Goal: Task Accomplishment & Management: Complete application form

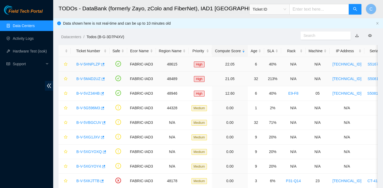
scroll to position [47, 0]
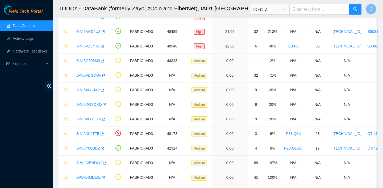
click at [35, 24] on link "Data Centers" at bounding box center [24, 26] width 22 height 4
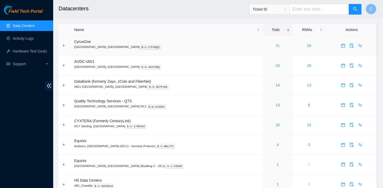
click at [275, 45] on link "31" at bounding box center [277, 46] width 4 height 4
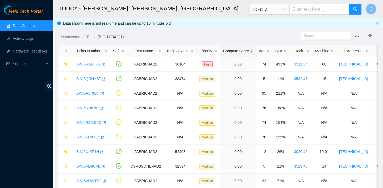
click at [284, 8] on span "Ticket ID" at bounding box center [268, 9] width 33 height 8
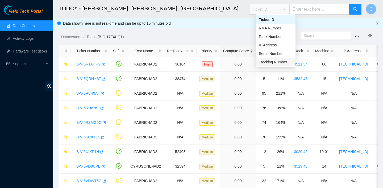
click at [267, 60] on div "Tracking Number" at bounding box center [274, 62] width 33 height 6
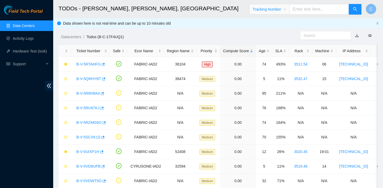
click at [311, 10] on input "text" at bounding box center [319, 9] width 60 height 11
type input "463470062766"
click at [355, 10] on icon "search" at bounding box center [355, 9] width 4 height 4
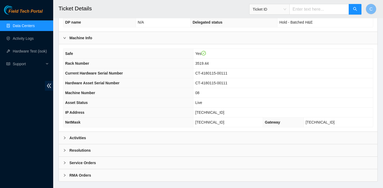
scroll to position [155, 0]
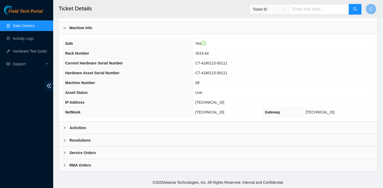
click at [122, 129] on div "Activities" at bounding box center [218, 128] width 318 height 12
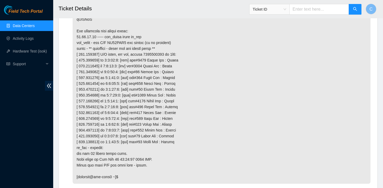
scroll to position [1588, 0]
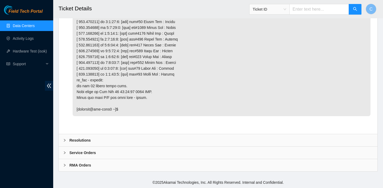
click at [128, 140] on div "Resolutions" at bounding box center [218, 140] width 318 height 12
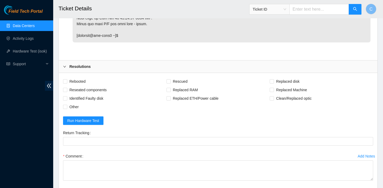
scroll to position [1681, 0]
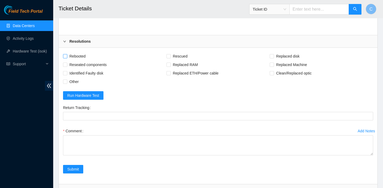
click at [80, 61] on span "Rebooted" at bounding box center [77, 56] width 20 height 9
click at [67, 58] on input "Rebooted" at bounding box center [65, 56] width 4 height 4
checkbox input "true"
click at [167, 58] on input "Rescued" at bounding box center [168, 56] width 4 height 4
checkbox input "true"
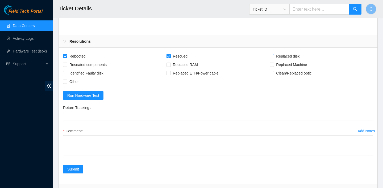
click at [300, 61] on span "Replaced disk" at bounding box center [288, 56] width 28 height 9
click at [273, 58] on input "Replaced disk" at bounding box center [271, 56] width 4 height 4
checkbox input "true"
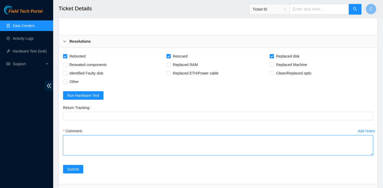
click at [185, 149] on textarea "Comment" at bounding box center [218, 145] width 310 height 20
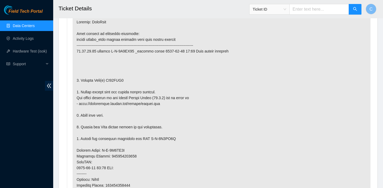
scroll to position [287, 0]
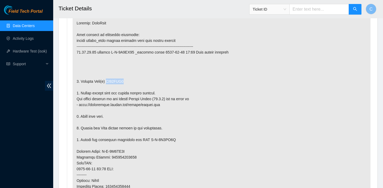
drag, startPoint x: 134, startPoint y: 84, endPoint x: 109, endPoint y: 83, distance: 24.7
click at [109, 83] on p at bounding box center [222, 157] width 298 height 283
copy p "ZC14ZXX1"
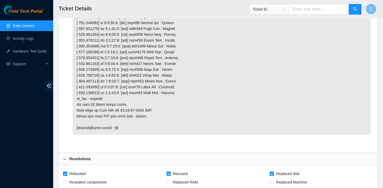
scroll to position [1725, 0]
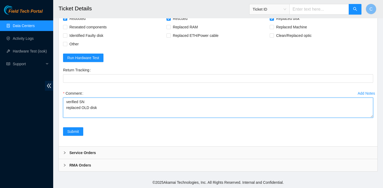
click at [120, 108] on textarea "verified SN replaced OLD disk" at bounding box center [218, 108] width 310 height 20
paste textarea "ZC14ZXX1"
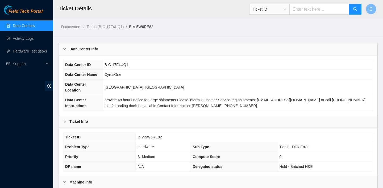
scroll to position [190, 0]
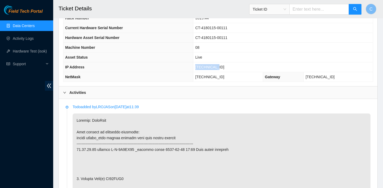
drag, startPoint x: 234, startPoint y: 66, endPoint x: 209, endPoint y: 66, distance: 24.7
click at [209, 66] on td "23.62.60.15" at bounding box center [282, 67] width 179 height 10
copy span "23.62.60.15"
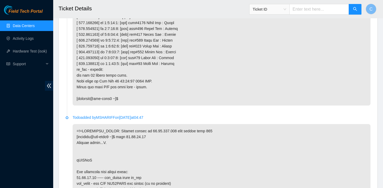
scroll to position [1725, 0]
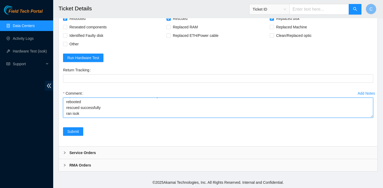
click at [249, 115] on textarea "verified SN replaced OLD disk ZC14ZXX1 with NEW disk Z1Z46LQZ rebooted rescued …" at bounding box center [218, 108] width 310 height 20
paste textarea "23.62.60.15 : passed: ok"
type textarea "verified SN replaced OLD disk ZC14ZXX1 with NEW disk Z1Z46LQZ rebooted rescued …"
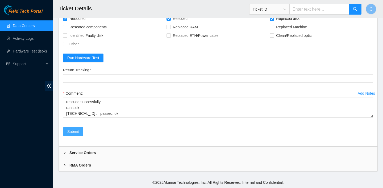
click at [68, 130] on span "Submit" at bounding box center [73, 132] width 12 height 6
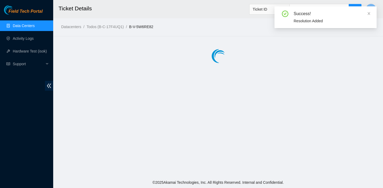
scroll to position [0, 0]
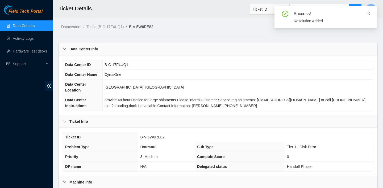
click at [368, 12] on icon "close" at bounding box center [369, 14] width 4 height 4
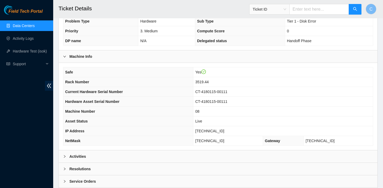
scroll to position [155, 0]
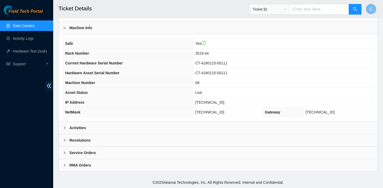
click at [279, 124] on div "Activities" at bounding box center [218, 128] width 318 height 12
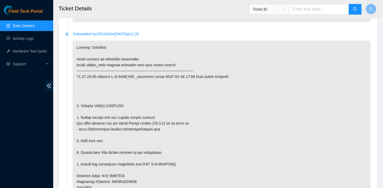
scroll to position [231, 0]
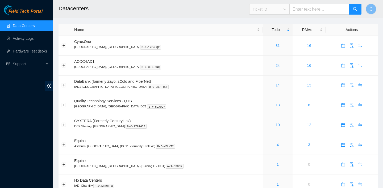
click at [284, 10] on span "Ticket ID" at bounding box center [268, 9] width 33 height 8
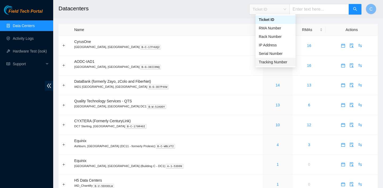
click at [274, 61] on div "Tracking Number" at bounding box center [274, 62] width 33 height 6
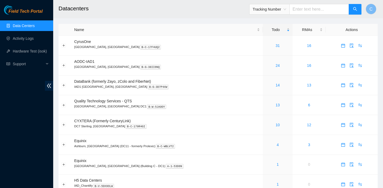
click at [320, 11] on input "text" at bounding box center [319, 9] width 60 height 11
type input "463470062803"
click at [353, 7] on icon "search" at bounding box center [355, 9] width 4 height 4
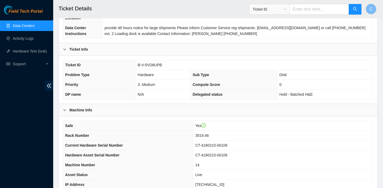
scroll to position [155, 0]
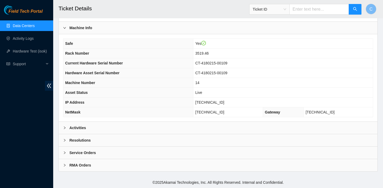
click at [243, 127] on div "Activities" at bounding box center [218, 128] width 318 height 12
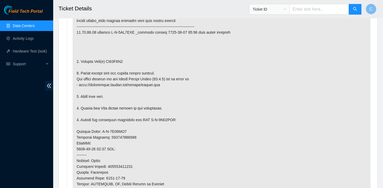
scroll to position [308, 0]
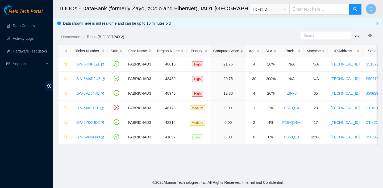
click at [307, 9] on input "text" at bounding box center [319, 9] width 60 height 11
click at [281, 7] on span "Ticket ID" at bounding box center [268, 9] width 33 height 8
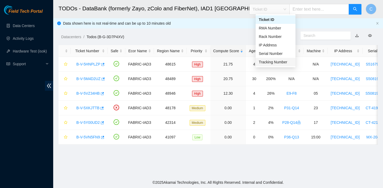
click at [265, 62] on div "Tracking Number" at bounding box center [274, 62] width 33 height 6
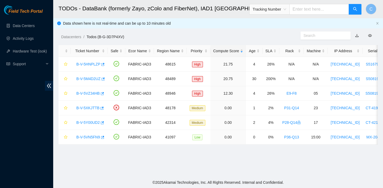
click at [327, 10] on input "text" at bounding box center [319, 9] width 60 height 11
type input "450826222144"
click at [355, 9] on icon "search" at bounding box center [355, 9] width 4 height 4
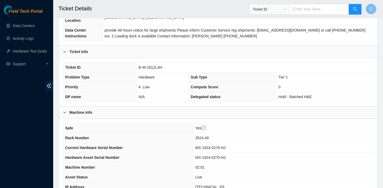
scroll to position [155, 0]
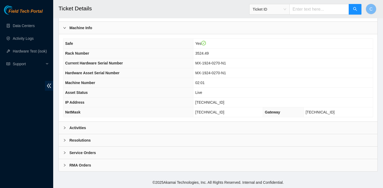
click at [147, 125] on div "Activities" at bounding box center [218, 128] width 318 height 12
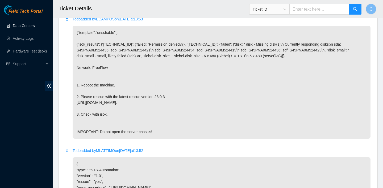
scroll to position [1205, 0]
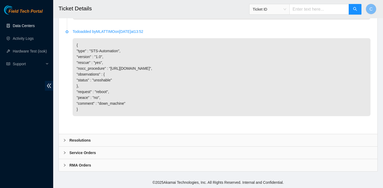
click at [127, 135] on div "Resolutions" at bounding box center [218, 140] width 318 height 12
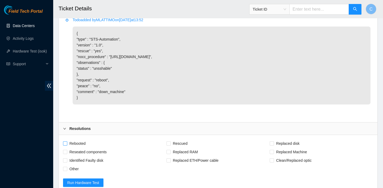
click at [83, 148] on span "Rebooted" at bounding box center [77, 143] width 20 height 9
click at [67, 145] on input "Rebooted" at bounding box center [65, 144] width 4 height 4
checkbox input "true"
click at [171, 148] on span "Rescued" at bounding box center [180, 143] width 19 height 9
click at [170, 145] on input "Rescued" at bounding box center [168, 144] width 4 height 4
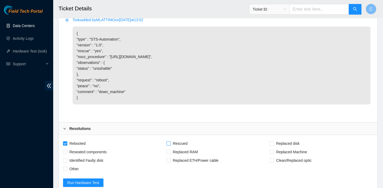
checkbox input "true"
click at [281, 148] on span "Replaced disk" at bounding box center [288, 143] width 28 height 9
click at [273, 145] on input "Replaced disk" at bounding box center [271, 144] width 4 height 4
checkbox input "true"
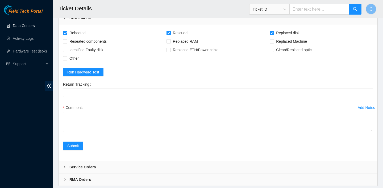
scroll to position [1316, 0]
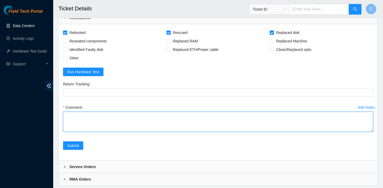
click at [239, 132] on textarea "Comment" at bounding box center [218, 122] width 310 height 20
type textarea "e"
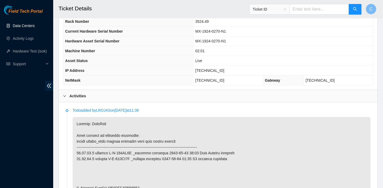
scroll to position [274, 0]
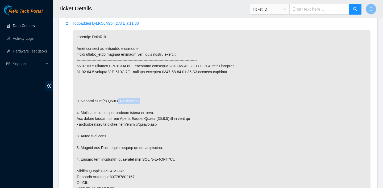
drag, startPoint x: 144, startPoint y: 100, endPoint x: 117, endPoint y: 101, distance: 26.8
click at [117, 101] on p at bounding box center [222, 174] width 298 height 288
drag, startPoint x: 109, startPoint y: 100, endPoint x: 143, endPoint y: 99, distance: 33.7
click at [143, 99] on p at bounding box center [222, 174] width 298 height 288
copy p "S45PNA0M524421"
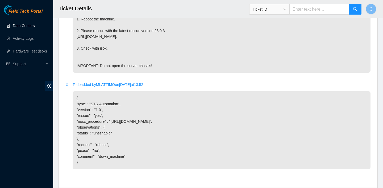
scroll to position [1341, 0]
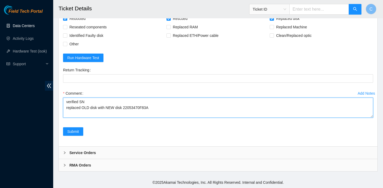
click at [99, 106] on textarea "verified SN replaced OLD disk with NEW disk 22053470F83A" at bounding box center [218, 108] width 310 height 20
paste textarea "S45PNA0M524421"
click at [189, 107] on textarea "verified SN replaced OLD disk S45PNA0M524421 with NEW disk 22053470F83A" at bounding box center [218, 108] width 310 height 20
click at [83, 111] on textarea "verified SN replaced OLD disk S45PNA0M524421 with NEW disk 22053470F83A reboote…" at bounding box center [218, 108] width 310 height 20
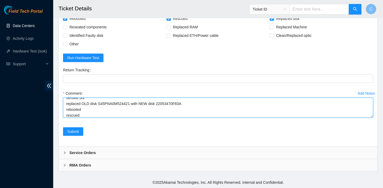
click at [83, 114] on textarea "verified SN replaced OLD disk S45PNA0M524421 with NEW disk 22053470F83A reboote…" at bounding box center [218, 108] width 310 height 20
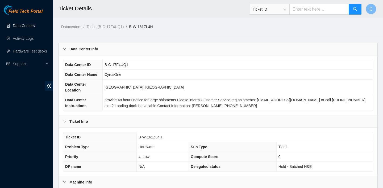
scroll to position [112, 0]
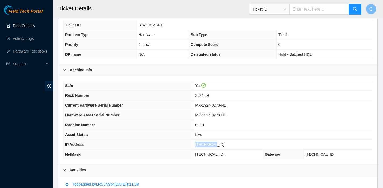
drag, startPoint x: 228, startPoint y: 143, endPoint x: 205, endPoint y: 143, distance: 22.6
click at [205, 143] on td "23.32.17.7" at bounding box center [282, 145] width 179 height 10
copy span "23.32.17.7"
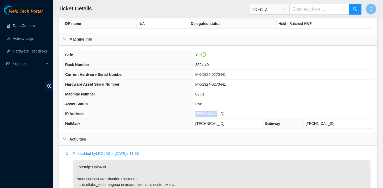
scroll to position [175, 0]
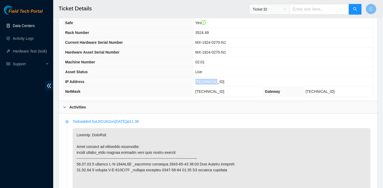
drag, startPoint x: 239, startPoint y: 91, endPoint x: 203, endPoint y: 91, distance: 36.1
click at [203, 91] on td "255.255.255.128" at bounding box center [228, 92] width 70 height 10
copy span "255.255.255.128"
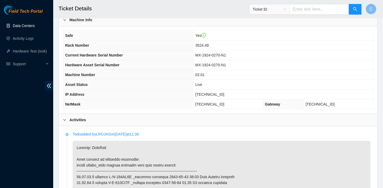
click at [231, 82] on td "Live" at bounding box center [282, 85] width 179 height 10
drag, startPoint x: 233, startPoint y: 92, endPoint x: 201, endPoint y: 91, distance: 31.9
click at [201, 91] on tr "IP Address 23.32.17.7" at bounding box center [217, 95] width 309 height 10
copy tr "IP Address 23.32.17.7"
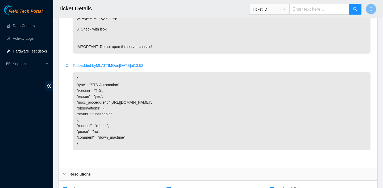
scroll to position [1341, 0]
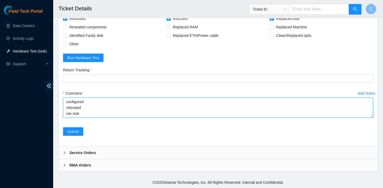
click at [93, 114] on textarea "verified SN replaced OLD disk S45PNA0M524421 with NEW disk 22053470F83A reboote…" at bounding box center [218, 108] width 310 height 20
paste textarea "23.32.17.6 : passed: ok N/A 23.32.17.7 : passed: ok"
type textarea "verified SN replaced OLD disk S45PNA0M524421 with NEW disk 22053470F83A reboote…"
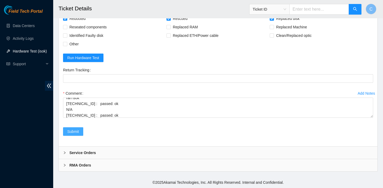
click at [71, 132] on span "Submit" at bounding box center [73, 132] width 12 height 6
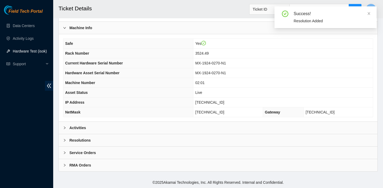
scroll to position [154, 0]
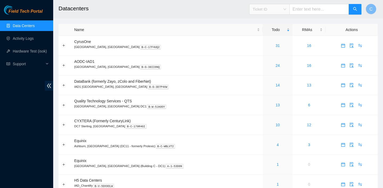
click at [286, 9] on span "Ticket ID" at bounding box center [268, 9] width 33 height 8
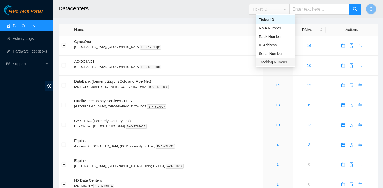
click at [274, 63] on div "Tracking Number" at bounding box center [274, 62] width 33 height 6
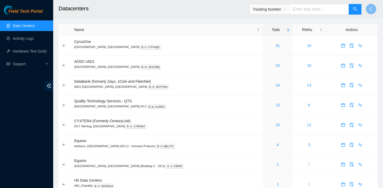
click at [308, 10] on input "text" at bounding box center [319, 9] width 60 height 11
type input "739263635581"
click at [356, 6] on button "button" at bounding box center [354, 9] width 13 height 11
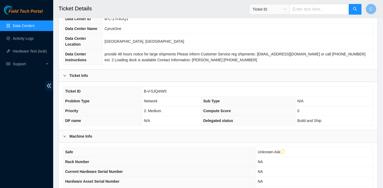
scroll to position [111, 0]
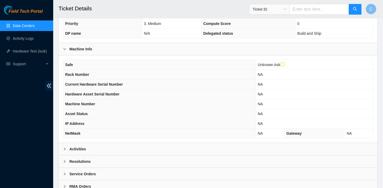
click at [199, 151] on div "Activities" at bounding box center [218, 149] width 318 height 12
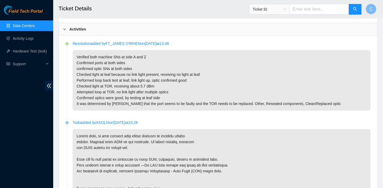
scroll to position [226, 0]
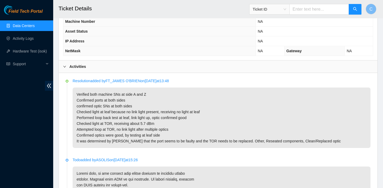
click at [286, 10] on span "Ticket ID" at bounding box center [268, 9] width 33 height 8
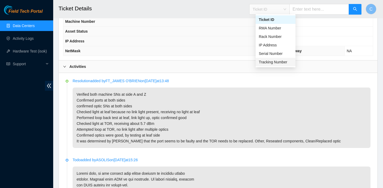
click at [265, 65] on div "Tracking Number" at bounding box center [274, 62] width 33 height 6
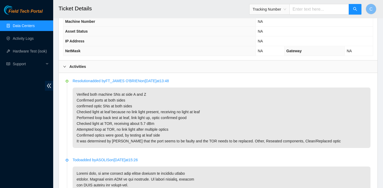
click at [318, 10] on input "text" at bounding box center [319, 9] width 60 height 11
type input "417328428858"
click at [356, 9] on icon "search" at bounding box center [355, 9] width 4 height 4
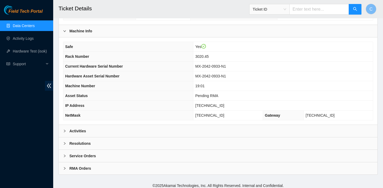
scroll to position [155, 0]
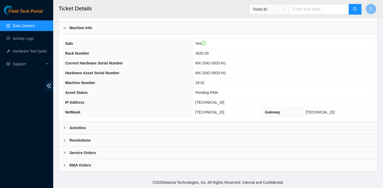
click at [259, 122] on div "Activities" at bounding box center [218, 128] width 318 height 12
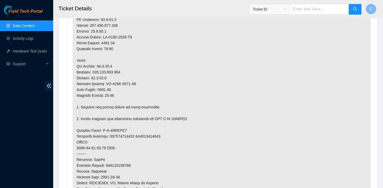
scroll to position [375, 0]
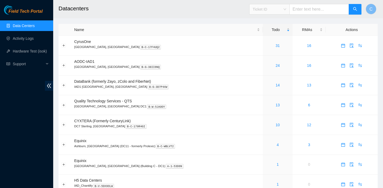
click at [286, 7] on span "Ticket ID" at bounding box center [268, 9] width 33 height 8
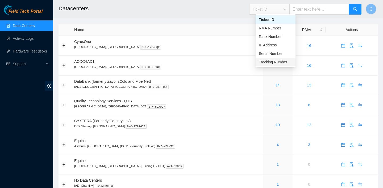
click at [284, 63] on div "Tracking Number" at bounding box center [274, 62] width 33 height 6
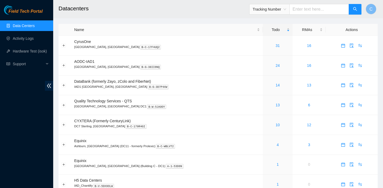
click at [313, 9] on input "text" at bounding box center [319, 9] width 60 height 11
type input "739263624724"
click at [355, 8] on icon "search" at bounding box center [355, 9] width 4 height 4
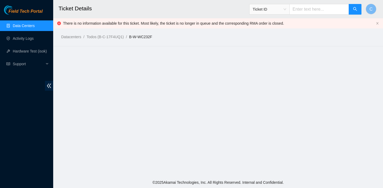
click at [13, 25] on link "Data Centers" at bounding box center [24, 26] width 22 height 4
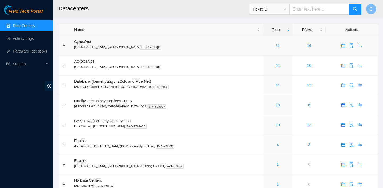
click at [275, 44] on link "31" at bounding box center [277, 46] width 4 height 4
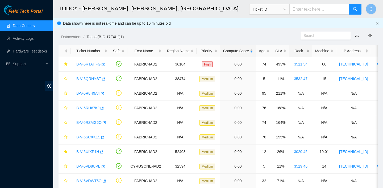
click at [303, 50] on div "Rack" at bounding box center [300, 51] width 17 height 6
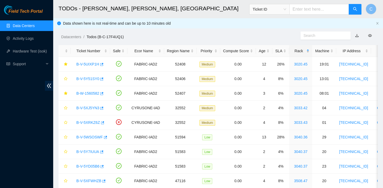
click at [303, 50] on div "Rack" at bounding box center [300, 51] width 17 height 6
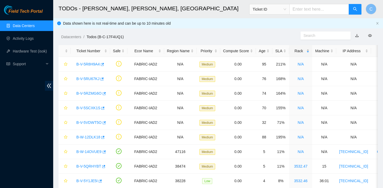
click at [303, 50] on div "Rack" at bounding box center [300, 51] width 17 height 6
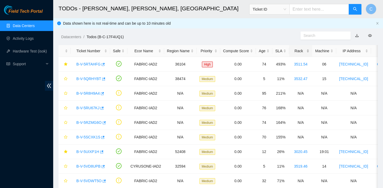
click at [307, 48] on div "Rack" at bounding box center [300, 51] width 17 height 6
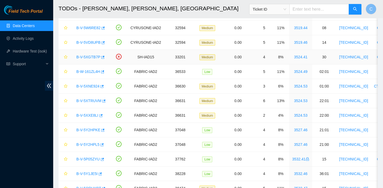
scroll to position [199, 0]
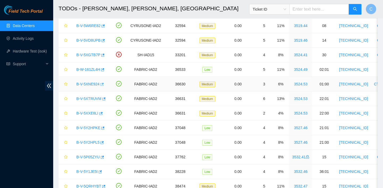
click at [103, 85] on icon "button" at bounding box center [102, 85] width 4 height 4
click at [105, 99] on icon "button" at bounding box center [103, 98] width 3 height 3
click at [102, 113] on icon "button" at bounding box center [100, 113] width 3 height 3
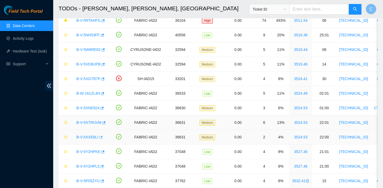
scroll to position [174, 0]
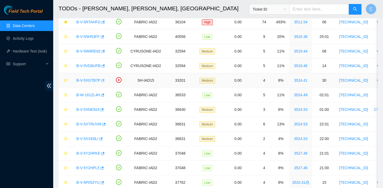
click at [104, 81] on icon "button" at bounding box center [102, 81] width 4 height 4
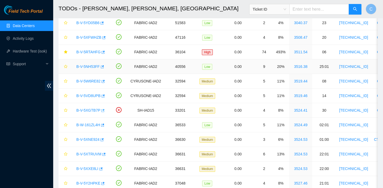
scroll to position [142, 0]
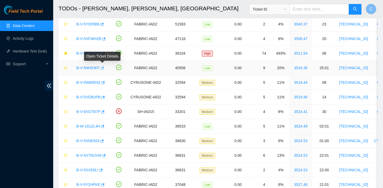
click at [104, 67] on button "button" at bounding box center [102, 68] width 4 height 9
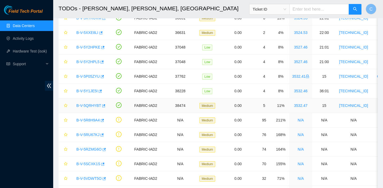
scroll to position [262, 0]
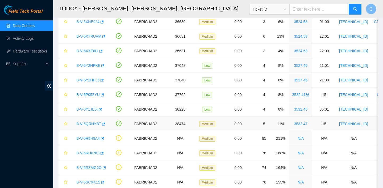
click at [106, 124] on div "B-V-5QRHYBT" at bounding box center [90, 124] width 33 height 9
click at [104, 124] on icon "button" at bounding box center [103, 124] width 4 height 4
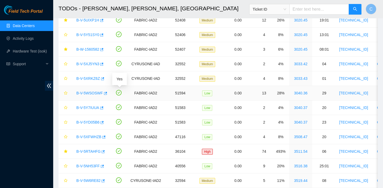
scroll to position [74, 0]
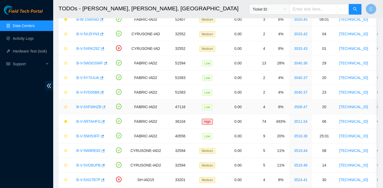
click at [105, 106] on icon "button" at bounding box center [103, 107] width 3 height 3
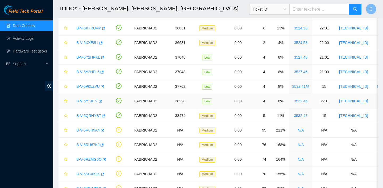
scroll to position [269, 0]
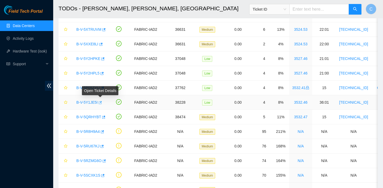
click at [102, 102] on icon "button" at bounding box center [100, 102] width 3 height 3
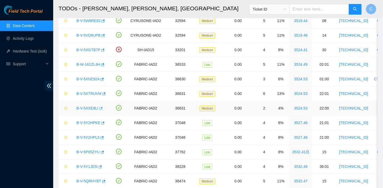
click at [102, 108] on icon "button" at bounding box center [100, 108] width 3 height 3
click at [103, 78] on icon "button" at bounding box center [102, 80] width 4 height 4
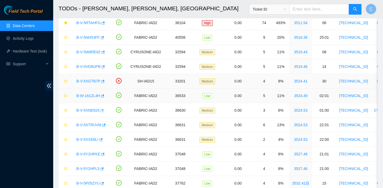
scroll to position [171, 0]
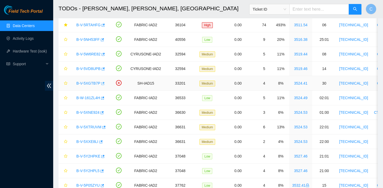
click at [104, 82] on icon "button" at bounding box center [102, 83] width 3 height 3
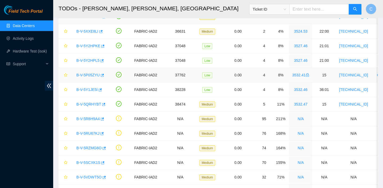
scroll to position [285, 0]
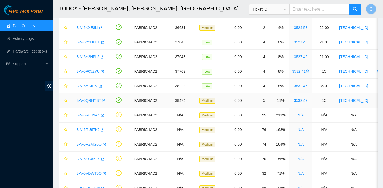
click at [103, 99] on icon "button" at bounding box center [103, 101] width 4 height 4
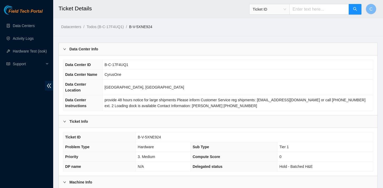
scroll to position [155, 0]
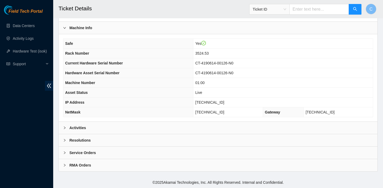
click at [158, 124] on div "Activities" at bounding box center [218, 128] width 318 height 12
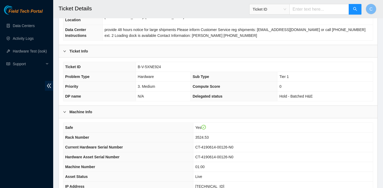
scroll to position [150, 0]
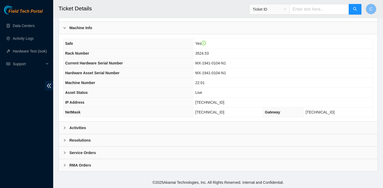
click at [157, 128] on div "Activities" at bounding box center [218, 128] width 318 height 12
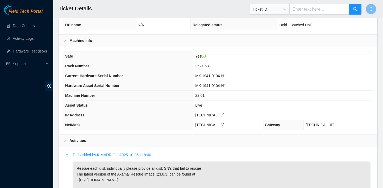
scroll to position [195, 0]
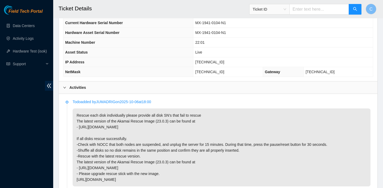
drag, startPoint x: 238, startPoint y: 71, endPoint x: 205, endPoint y: 71, distance: 33.2
click at [205, 71] on td "255.255.255.192" at bounding box center [228, 72] width 70 height 10
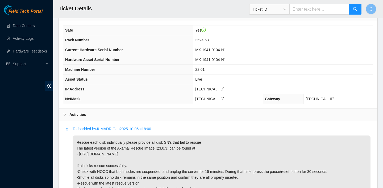
scroll to position [170, 0]
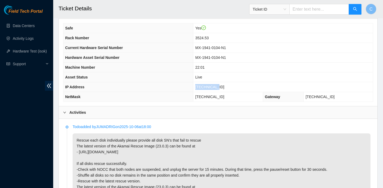
drag, startPoint x: 229, startPoint y: 86, endPoint x: 200, endPoint y: 86, distance: 29.0
click at [200, 86] on tr "IP Address 23.36.67.47" at bounding box center [217, 87] width 309 height 10
copy tr "23.36.67.47"
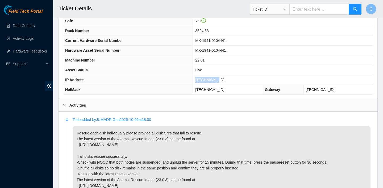
scroll to position [178, 0]
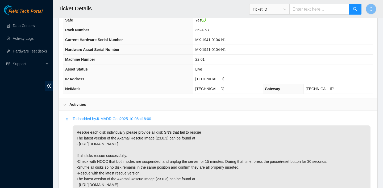
click at [256, 44] on td "MX-1941-0104-N1" at bounding box center [282, 40] width 179 height 10
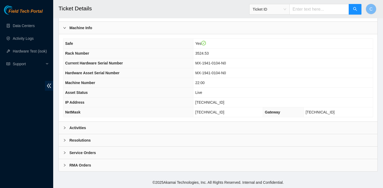
click at [171, 122] on div "Activities" at bounding box center [218, 128] width 318 height 12
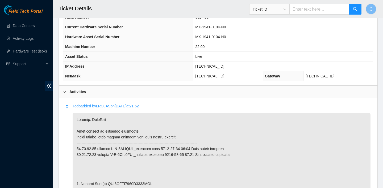
scroll to position [295, 0]
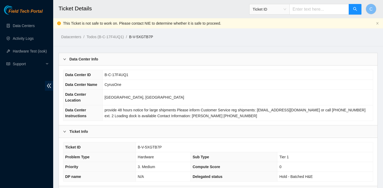
scroll to position [165, 0]
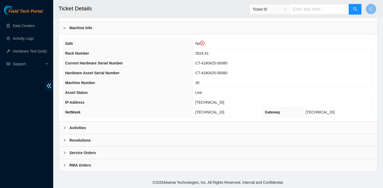
click at [175, 120] on div "Safe No Rack Number 3524.41 Current Hardware Serial Number CT-4180425-00080 Har…" at bounding box center [218, 77] width 318 height 87
click at [173, 125] on div "Activities" at bounding box center [218, 128] width 318 height 12
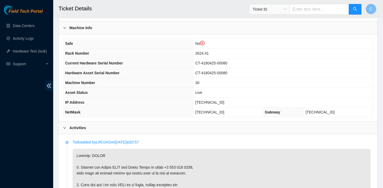
scroll to position [269, 0]
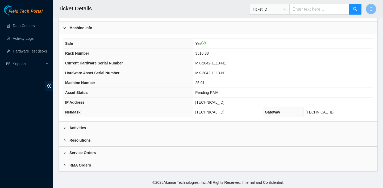
click at [155, 128] on div "Activities" at bounding box center [218, 128] width 318 height 12
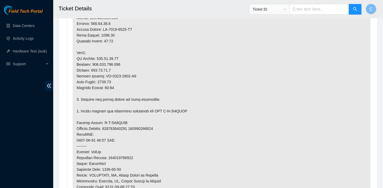
scroll to position [405, 0]
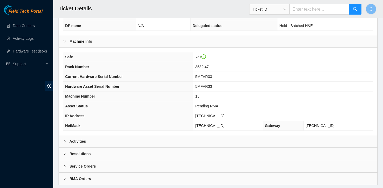
scroll to position [155, 0]
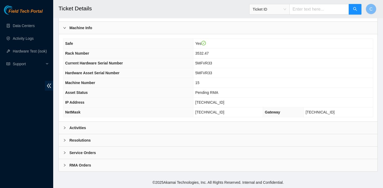
click at [133, 130] on div "Activities" at bounding box center [218, 128] width 318 height 12
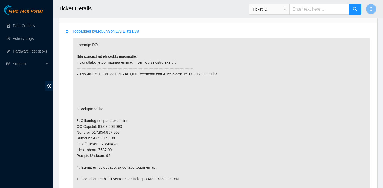
scroll to position [199, 0]
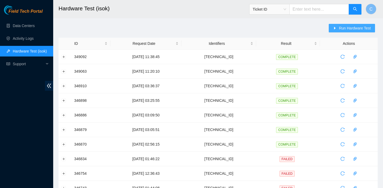
click at [351, 29] on span "Run Hardware Test" at bounding box center [354, 28] width 32 height 6
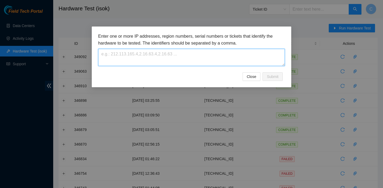
click at [201, 52] on textarea at bounding box center [191, 57] width 186 height 17
paste textarea "IP Address 23.32.17.7"
drag, startPoint x: 130, startPoint y: 53, endPoint x: 97, endPoint y: 52, distance: 33.0
click at [97, 52] on div "Enter one or more IP addresses, region numbers, serial numbers or tickets that …" at bounding box center [191, 57] width 199 height 61
type textarea "23.32.17.7"
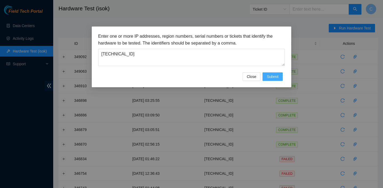
click at [278, 80] on button "Submit" at bounding box center [272, 77] width 20 height 9
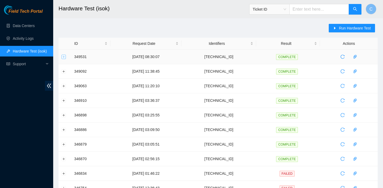
click at [64, 57] on button "Expand row" at bounding box center [64, 57] width 4 height 4
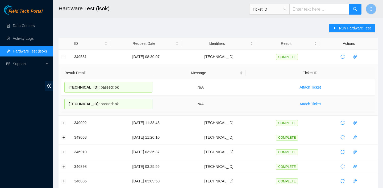
drag, startPoint x: 67, startPoint y: 84, endPoint x: 126, endPoint y: 107, distance: 62.7
click at [126, 107] on tbody "23.32.17.6 : passed: ok N/A Attach Ticket 23.32.17.7 : passed: ok N/A Attach Ti…" at bounding box center [217, 95] width 313 height 33
copy tbody "23.32.17.6 : passed: ok N/A Attach Ticket 23.32.17.7 : passed: ok"
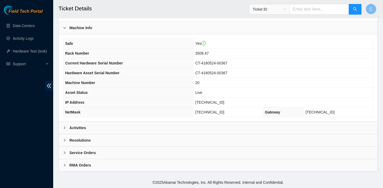
click at [114, 127] on div "Activities" at bounding box center [218, 128] width 318 height 12
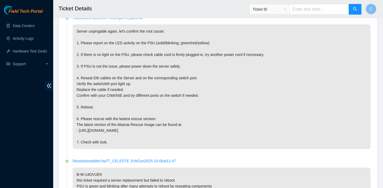
scroll to position [275, 0]
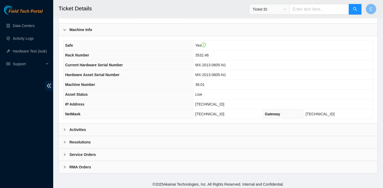
scroll to position [155, 0]
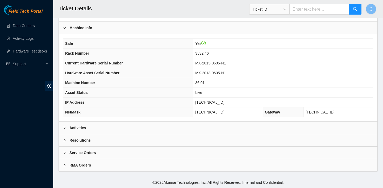
click at [193, 124] on div "Activities" at bounding box center [218, 128] width 318 height 12
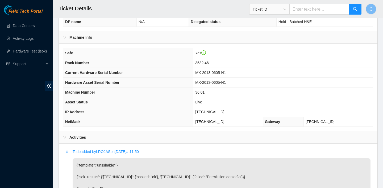
scroll to position [146, 0]
click at [338, 43] on div "Safe Yes Rack Number 3532.46 Current Hardware Serial Number MX-2013-0605-N1 Har…" at bounding box center [218, 86] width 318 height 87
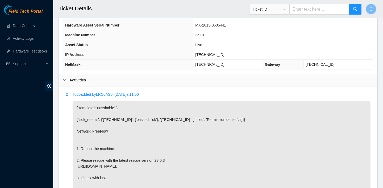
scroll to position [138, 0]
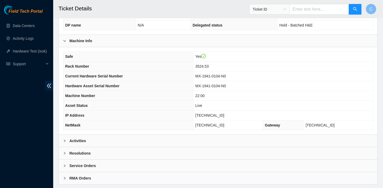
click at [129, 141] on div "Activities" at bounding box center [218, 141] width 318 height 12
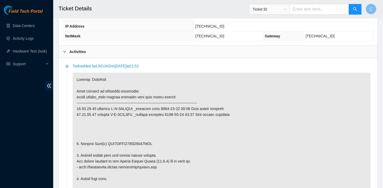
scroll to position [245, 0]
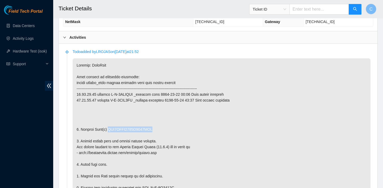
drag, startPoint x: 158, startPoint y: 130, endPoint x: 109, endPoint y: 130, distance: 48.9
copy p "WFK6FJAS0000K0273AFT"
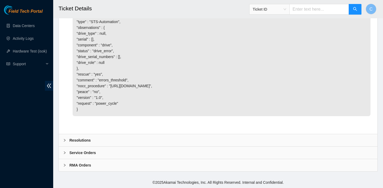
click at [110, 140] on div "Resolutions" at bounding box center [218, 140] width 318 height 12
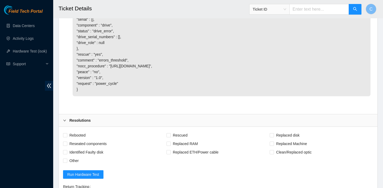
scroll to position [1021, 0]
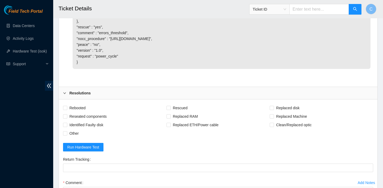
drag, startPoint x: 77, startPoint y: 109, endPoint x: 123, endPoint y: 100, distance: 46.8
click at [77, 109] on span "Rebooted" at bounding box center [77, 108] width 20 height 9
click at [67, 109] on input "Rebooted" at bounding box center [65, 108] width 4 height 4
checkbox input "true"
click at [180, 107] on span "Rescued" at bounding box center [180, 108] width 19 height 9
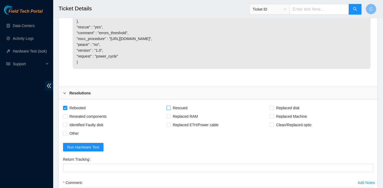
click at [170, 107] on input "Rescued" at bounding box center [168, 108] width 4 height 4
checkbox input "true"
click at [290, 108] on span "Replaced disk" at bounding box center [288, 108] width 28 height 9
click at [273, 108] on input "Replaced disk" at bounding box center [271, 108] width 4 height 4
checkbox input "true"
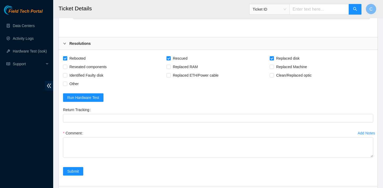
scroll to position [1110, 0]
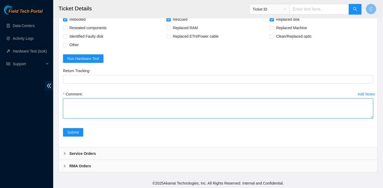
click at [148, 108] on textarea "Comment" at bounding box center [218, 109] width 310 height 20
paste textarea "WFK6FJAS0000K0273AFT"
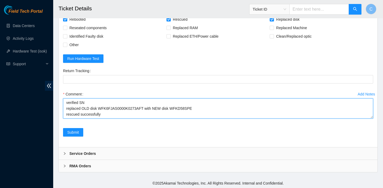
scroll to position [4, 0]
type textarea "verified SN replaced OLD disk WFK6FJAS0000K0273AFT with NEW disk WFKD58SPE resc…"
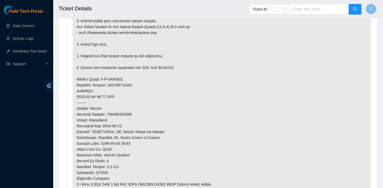
scroll to position [318, 0]
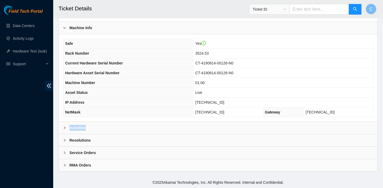
click at [115, 125] on div "Activities" at bounding box center [218, 128] width 318 height 12
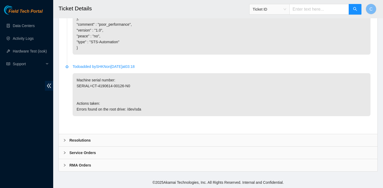
scroll to position [1126, 0]
click at [158, 142] on div "Resolutions" at bounding box center [218, 140] width 318 height 12
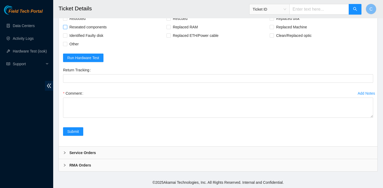
scroll to position [1248, 0]
click at [79, 23] on span "Rebooted" at bounding box center [77, 18] width 20 height 9
click at [67, 20] on input "Rebooted" at bounding box center [65, 18] width 4 height 4
checkbox input "true"
click at [182, 23] on span "Rescued" at bounding box center [180, 18] width 19 height 9
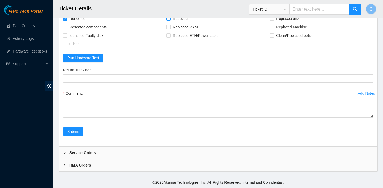
click at [170, 20] on input "Rescued" at bounding box center [168, 18] width 4 height 4
checkbox input "true"
click at [295, 23] on span "Replaced disk" at bounding box center [288, 18] width 28 height 9
click at [273, 20] on input "Replaced disk" at bounding box center [271, 18] width 4 height 4
checkbox input "true"
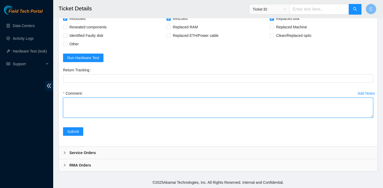
click at [177, 118] on textarea "Comment" at bounding box center [218, 108] width 310 height 20
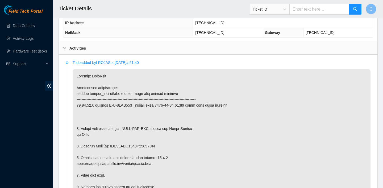
scroll to position [283, 0]
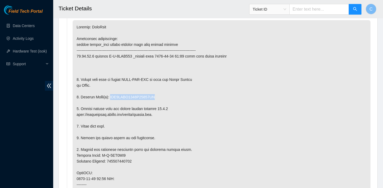
drag, startPoint x: 163, startPoint y: 97, endPoint x: 111, endPoint y: 96, distance: 51.8
click at [111, 96] on p at bounding box center [222, 170] width 298 height 300
copy p "WFK0XKPW0000E84462UR"
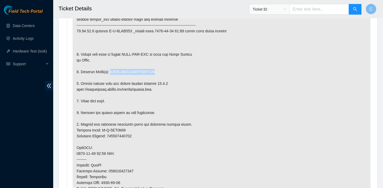
scroll to position [252, 0]
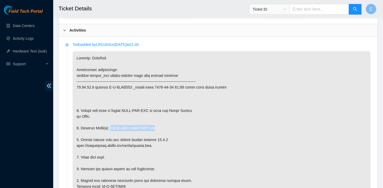
copy p "WFK0XKPW0000E84462UR"
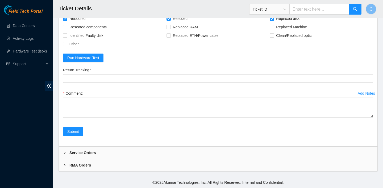
scroll to position [1262, 0]
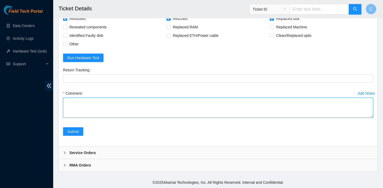
click at [151, 108] on textarea "Comment" at bounding box center [218, 108] width 310 height 20
paste textarea "WFK0XKPW0000E84462UR"
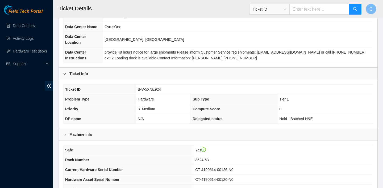
scroll to position [106, 0]
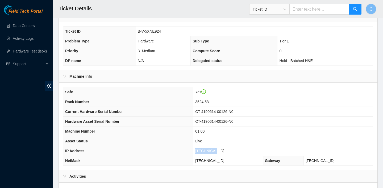
drag, startPoint x: 224, startPoint y: 149, endPoint x: 203, endPoint y: 149, distance: 21.3
click at [203, 149] on td "23.36.67.4" at bounding box center [282, 151] width 179 height 10
copy span "23.36.67.4"
drag, startPoint x: 237, startPoint y: 161, endPoint x: 207, endPoint y: 161, distance: 30.0
click at [207, 161] on td "255.255.255.192" at bounding box center [228, 161] width 70 height 10
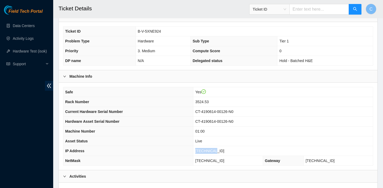
drag, startPoint x: 202, startPoint y: 161, endPoint x: 236, endPoint y: 160, distance: 33.5
click at [236, 160] on td "255.255.255.192" at bounding box center [228, 161] width 70 height 10
copy span "255.255.255.192"
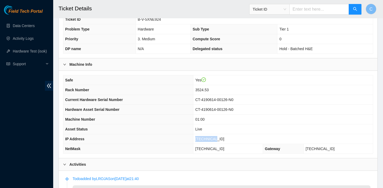
scroll to position [157, 0]
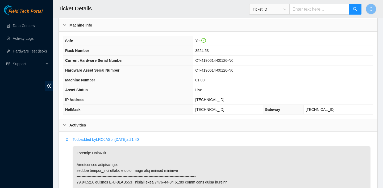
click at [235, 92] on td "Live" at bounding box center [282, 90] width 179 height 10
drag, startPoint x: 228, startPoint y: 97, endPoint x: 203, endPoint y: 97, distance: 25.0
click at [203, 97] on td "23.36.67.4" at bounding box center [282, 100] width 179 height 10
copy span "23.36.67.4"
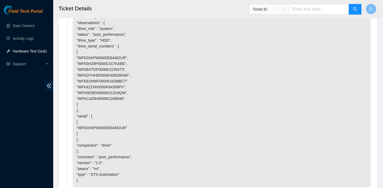
scroll to position [1262, 0]
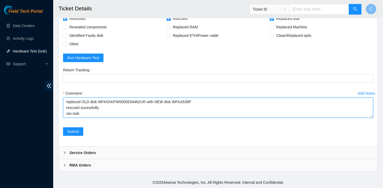
click at [92, 115] on textarea "verified SN replaced OLD disk WFK0XKPW0000E84462UR with NEW disk WFKA538P rescu…" at bounding box center [218, 108] width 310 height 20
paste textarea "23.36.67.5 : passed: ok N/A 23.36.67.4 : passed: ok"
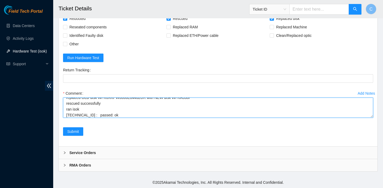
click at [115, 107] on textarea "verified SN replaced OLD disk WFK0XKPW0000E84462UR with NEW disk WFKA538P rescu…" at bounding box center [218, 108] width 310 height 20
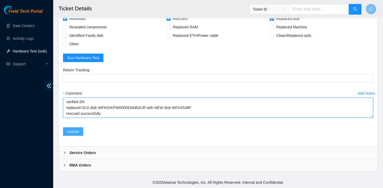
type textarea "verified SN replaced OLD disk WFK0XKPW0000E84462UR with NEW disk WFKA538P rescu…"
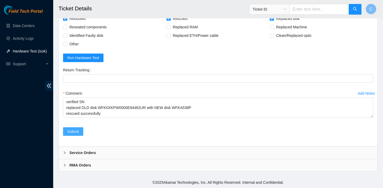
click at [79, 132] on span "Submit" at bounding box center [73, 132] width 12 height 6
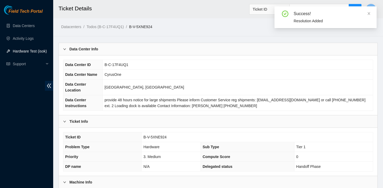
scroll to position [3, 0]
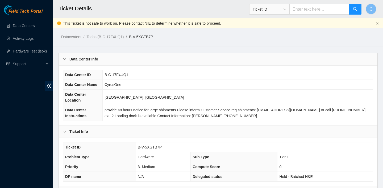
scroll to position [165, 0]
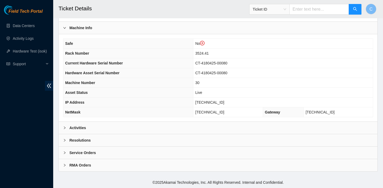
click at [133, 122] on div "Activities" at bounding box center [218, 128] width 318 height 12
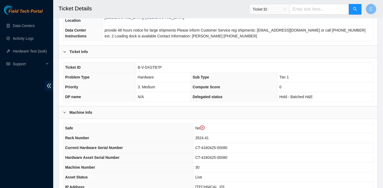
scroll to position [68, 0]
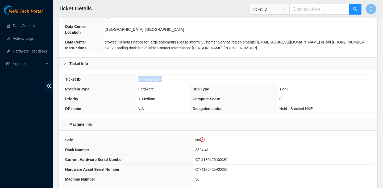
drag, startPoint x: 167, startPoint y: 79, endPoint x: 138, endPoint y: 79, distance: 29.8
click at [138, 79] on td "B-V-5XGTB7P" at bounding box center [253, 80] width 237 height 10
copy span "B-V-5XGTB7P"
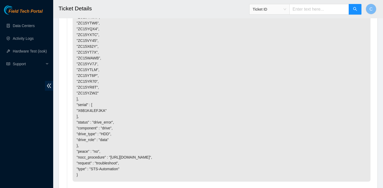
scroll to position [1147, 0]
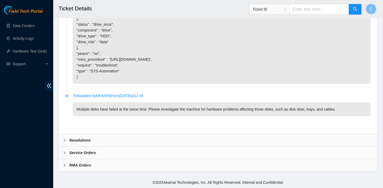
click at [133, 139] on div "Resolutions" at bounding box center [218, 140] width 318 height 12
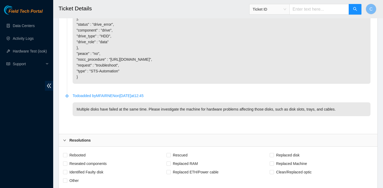
scroll to position [1217, 0]
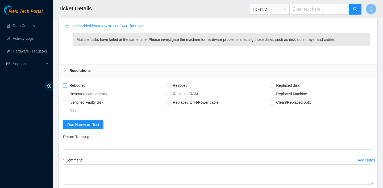
click at [82, 83] on span "Rebooted" at bounding box center [77, 85] width 20 height 9
click at [67, 83] on input "Rebooted" at bounding box center [65, 85] width 4 height 4
checkbox input "true"
click at [279, 82] on span "Replaced disk" at bounding box center [288, 85] width 28 height 9
click at [273, 83] on input "Replaced disk" at bounding box center [271, 85] width 4 height 4
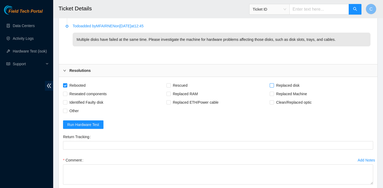
checkbox input "true"
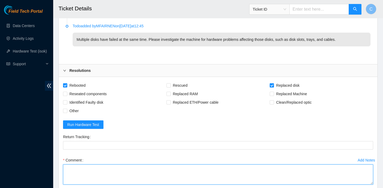
click at [137, 168] on textarea "Comment" at bounding box center [218, 175] width 310 height 20
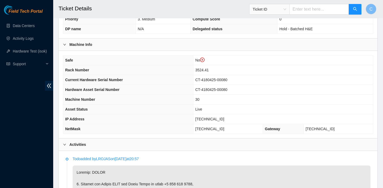
scroll to position [288, 0]
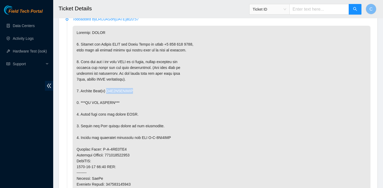
drag, startPoint x: 139, startPoint y: 91, endPoint x: 109, endPoint y: 91, distance: 29.8
click at [109, 91] on p at bounding box center [222, 161] width 298 height 271
copy p "X6B1K4LEFJKA"
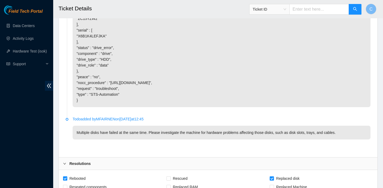
scroll to position [1284, 0]
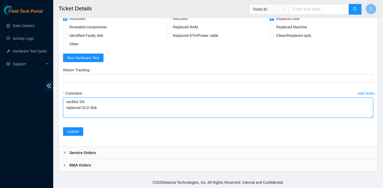
click at [131, 110] on textarea "verified SN replaced OLD disk" at bounding box center [218, 108] width 310 height 20
paste textarea "X6B1K4LEFJKA"
click at [167, 107] on textarea "verified SN replaced OLD disk X6B1K4LEFJKA with NEW disk" at bounding box center [218, 108] width 310 height 20
click at [160, 108] on textarea "verified SN replaced OLD disk X6B1K4LEFJKA with NEW disk Z1z8MLXK" at bounding box center [218, 108] width 310 height 20
click at [173, 107] on textarea "verified SN replaced OLD disk X6B1K4LEFJKA with NEW disk Z1Z8MLXK" at bounding box center [218, 108] width 310 height 20
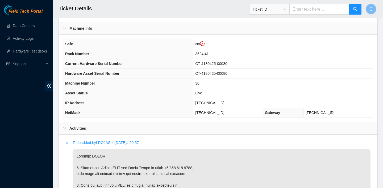
scroll to position [167, 0]
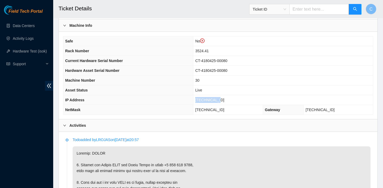
drag, startPoint x: 228, startPoint y: 99, endPoint x: 200, endPoint y: 99, distance: 27.6
click at [200, 99] on td "23.34.88.168" at bounding box center [282, 100] width 179 height 10
copy span "[TECHNICAL_ID]"
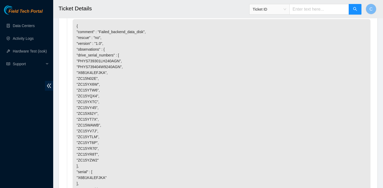
scroll to position [1284, 0]
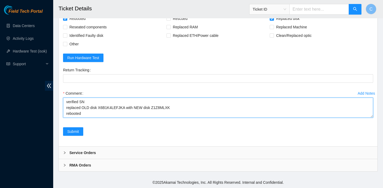
click at [109, 117] on textarea "verified SN replaced OLD disk X6B1K4LEFJKA with NEW disk Z1Z8MLXK rebooted ran …" at bounding box center [218, 108] width 310 height 20
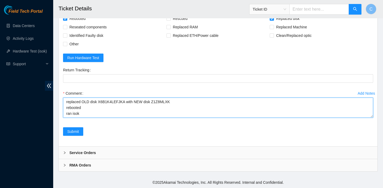
paste textarea "23.34.88.168 : passed: ok"
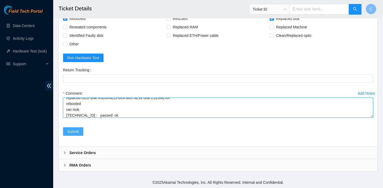
type textarea "verified SN replaced OLD disk X6B1K4LEFJKA with NEW disk Z1Z8MLXK rebooted ran …"
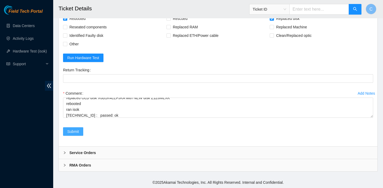
click at [75, 133] on span "Submit" at bounding box center [73, 132] width 12 height 6
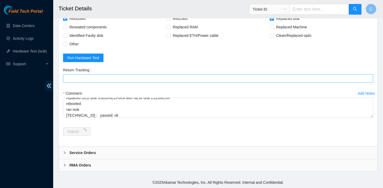
scroll to position [0, 0]
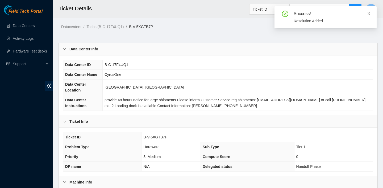
click at [367, 12] on icon "close" at bounding box center [369, 14] width 4 height 4
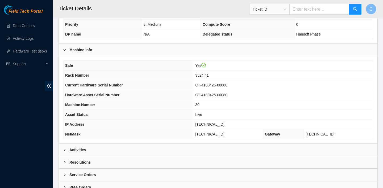
scroll to position [155, 0]
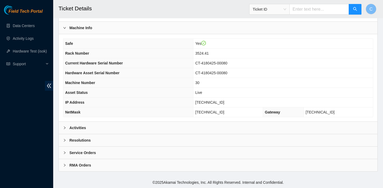
click at [233, 125] on div "Activities" at bounding box center [218, 128] width 318 height 12
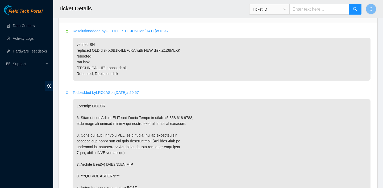
scroll to position [267, 0]
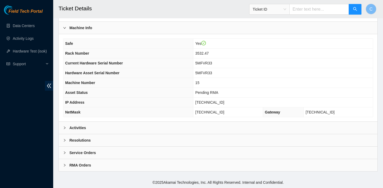
click at [111, 126] on div "Activities" at bounding box center [218, 128] width 318 height 12
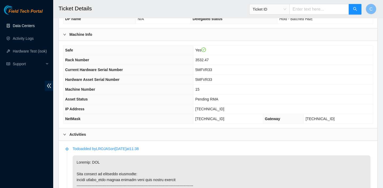
scroll to position [143, 0]
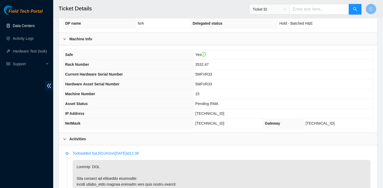
click at [251, 44] on div "Machine Info" at bounding box center [218, 39] width 318 height 12
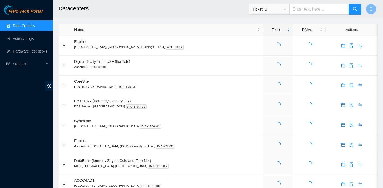
click at [286, 10] on span "Ticket ID" at bounding box center [268, 9] width 33 height 8
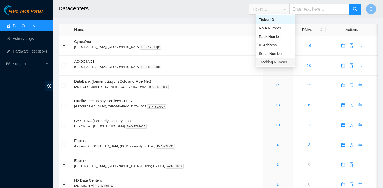
click at [269, 62] on div "Tracking Number" at bounding box center [274, 62] width 33 height 6
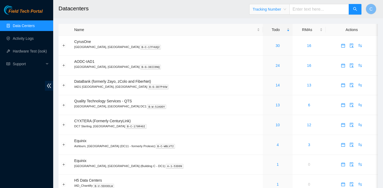
click at [308, 9] on input "text" at bounding box center [319, 9] width 60 height 11
type input "463470064883"
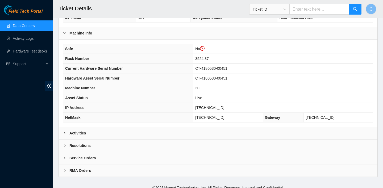
scroll to position [165, 0]
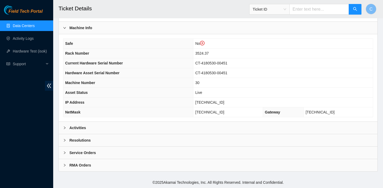
click at [169, 128] on div "Activities" at bounding box center [218, 128] width 318 height 12
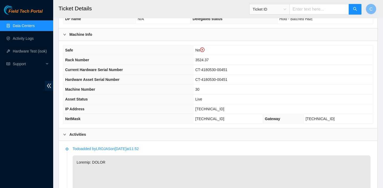
scroll to position [112, 0]
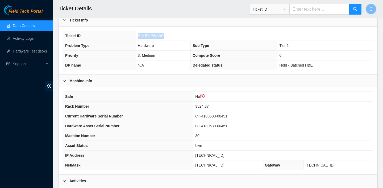
drag, startPoint x: 165, startPoint y: 33, endPoint x: 136, endPoint y: 33, distance: 29.5
click at [136, 33] on td "B-V-5Y0BWWR" at bounding box center [253, 36] width 237 height 10
copy span "B-V-5Y0BWWR"
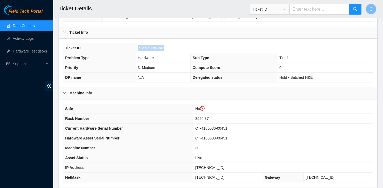
scroll to position [105, 0]
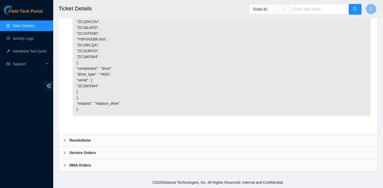
click at [130, 142] on div "Resolutions" at bounding box center [218, 140] width 318 height 12
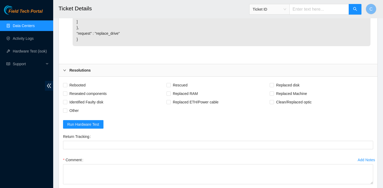
scroll to position [1209, 0]
click at [84, 89] on span "Rebooted" at bounding box center [77, 85] width 20 height 9
click at [67, 87] on input "Rebooted" at bounding box center [65, 85] width 4 height 4
checkbox input "true"
click at [275, 89] on span "Replaced disk" at bounding box center [288, 85] width 28 height 9
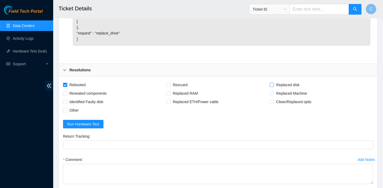
click at [273, 87] on input "Replaced disk" at bounding box center [271, 85] width 4 height 4
checkbox input "true"
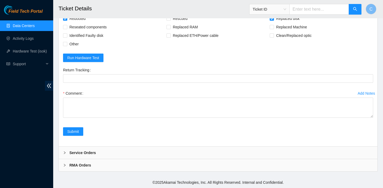
scroll to position [1340, 0]
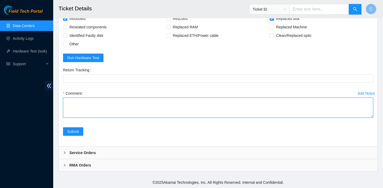
click at [186, 112] on textarea "Comment" at bounding box center [218, 108] width 310 height 20
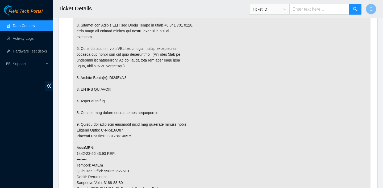
scroll to position [291, 0]
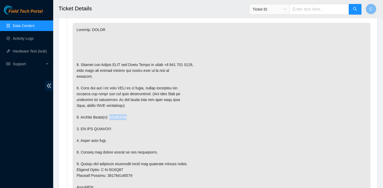
drag, startPoint x: 133, startPoint y: 117, endPoint x: 111, endPoint y: 117, distance: 22.6
click at [111, 117] on p at bounding box center [222, 179] width 298 height 312
copy p "ZC16K5W4"
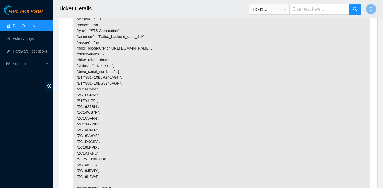
scroll to position [1345, 0]
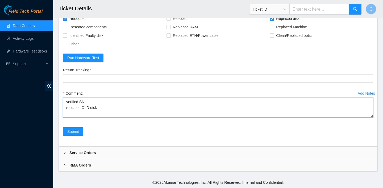
click at [114, 105] on textarea "verified SN replaced OLD disk" at bounding box center [218, 108] width 310 height 20
paste textarea "ZC16K5W4"
click at [80, 109] on textarea "verified SN replaced OLD disk ZC16K5W4 with NEW disk Z1Z8MB1V rebotooted ran is…" at bounding box center [218, 108] width 310 height 20
click at [75, 110] on textarea "verified SN replaced OLD disk ZC16K5W4 with NEW disk Z1Z8MB1V rebotooted ran is…" at bounding box center [218, 108] width 310 height 20
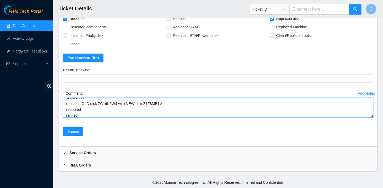
click at [84, 114] on textarea "verified SN replaced OLD disk ZC16K5W4 with NEW disk Z1Z8MB1V rebooted ran isok" at bounding box center [218, 108] width 310 height 20
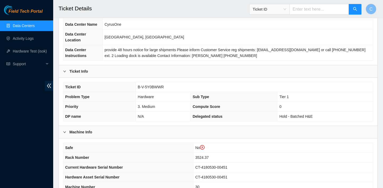
scroll to position [131, 0]
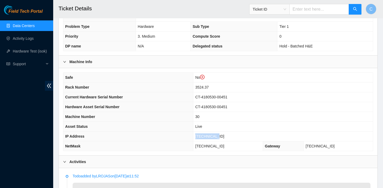
drag, startPoint x: 229, startPoint y: 137, endPoint x: 204, endPoint y: 137, distance: 24.7
click at [204, 137] on td "23.34.88.46" at bounding box center [282, 137] width 179 height 10
copy span "23.34.88.46"
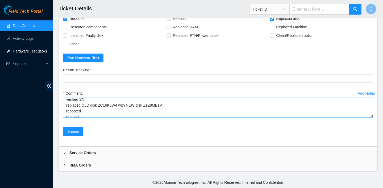
scroll to position [12, 0]
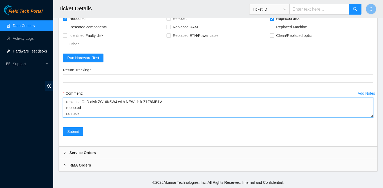
click at [99, 109] on textarea "verified SN replaced OLD disk ZC16K5W4 with NEW disk Z1Z8MB1V rebooted ran isok" at bounding box center [218, 108] width 310 height 20
paste textarea "23.34.88.46 : passed: ok"
type textarea "verified SN replaced OLD disk ZC16K5W4 with NEW disk Z1Z8MB1V rebooted ran isok…"
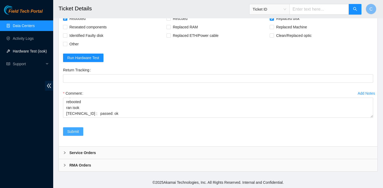
click at [78, 133] on span "Submit" at bounding box center [73, 132] width 12 height 6
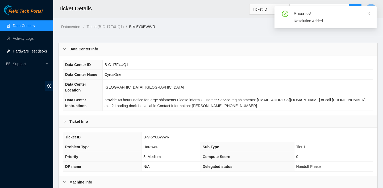
scroll to position [155, 0]
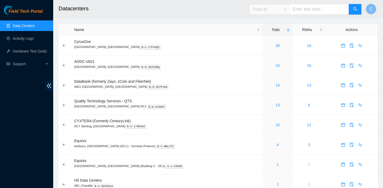
click at [285, 6] on span "Ticket ID" at bounding box center [268, 9] width 33 height 8
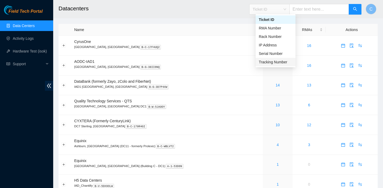
click at [273, 62] on div "Tracking Number" at bounding box center [274, 62] width 33 height 6
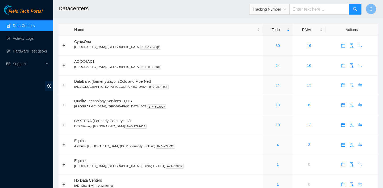
click at [313, 9] on input "text" at bounding box center [319, 9] width 60 height 11
type input "450826223806"
click at [357, 8] on button "button" at bounding box center [354, 9] width 13 height 11
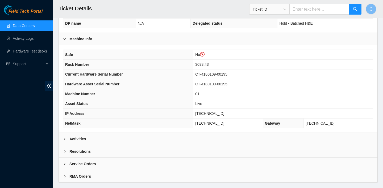
scroll to position [165, 0]
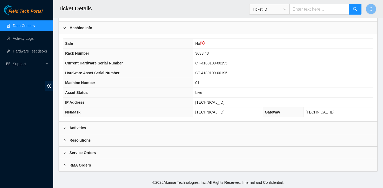
click at [274, 125] on div "Activities" at bounding box center [218, 128] width 318 height 12
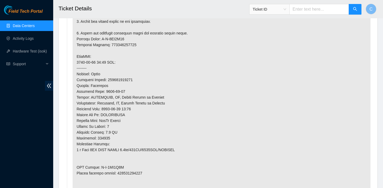
scroll to position [404, 0]
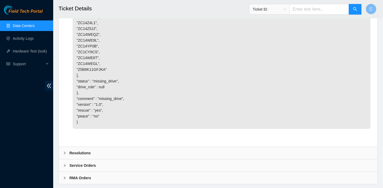
scroll to position [1485, 0]
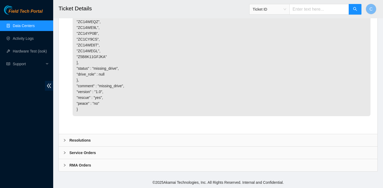
click at [127, 137] on div "Resolutions" at bounding box center [218, 140] width 318 height 12
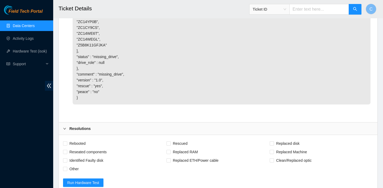
scroll to position [1566, 0]
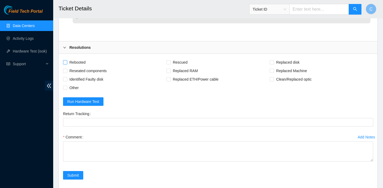
click at [83, 67] on span "Rebooted" at bounding box center [77, 62] width 20 height 9
click at [67, 64] on input "Rebooted" at bounding box center [65, 62] width 4 height 4
checkbox input "true"
drag, startPoint x: 180, startPoint y: 73, endPoint x: 200, endPoint y: 73, distance: 19.9
click at [180, 67] on span "Rescued" at bounding box center [180, 62] width 19 height 9
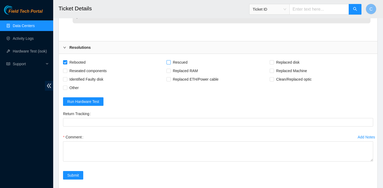
click at [170, 64] on input "Rescued" at bounding box center [168, 62] width 4 height 4
checkbox input "true"
click at [283, 67] on span "Replaced disk" at bounding box center [288, 62] width 28 height 9
click at [273, 64] on input "Replaced disk" at bounding box center [271, 62] width 4 height 4
checkbox input "true"
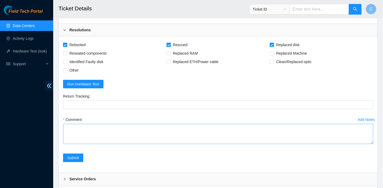
scroll to position [1585, 0]
click at [146, 137] on textarea "Comment" at bounding box center [218, 134] width 310 height 20
type textarea "v"
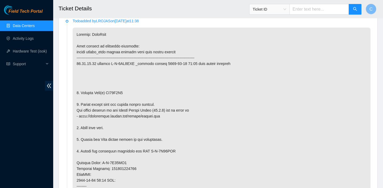
scroll to position [274, 0]
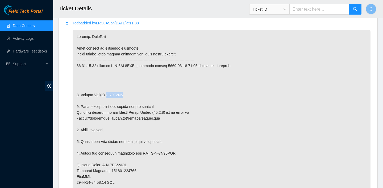
drag, startPoint x: 132, startPoint y: 93, endPoint x: 110, endPoint y: 92, distance: 22.6
click at [110, 92] on p at bounding box center [222, 171] width 298 height 283
copy p "WS23K2T6"
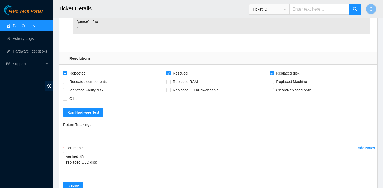
scroll to position [1622, 0]
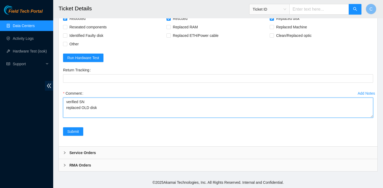
click at [119, 114] on textarea "verified SN replaced OLD disk" at bounding box center [218, 108] width 310 height 20
paste textarea "WS23K2T6"
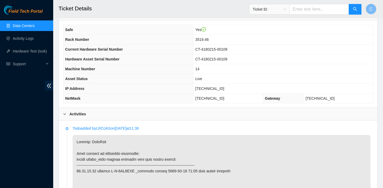
scroll to position [169, 0]
drag, startPoint x: 234, startPoint y: 87, endPoint x: 210, endPoint y: 87, distance: 24.2
click at [210, 87] on td "[TECHNICAL_ID]" at bounding box center [282, 89] width 179 height 10
copy span "[TECHNICAL_ID]"
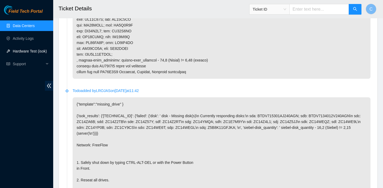
scroll to position [1622, 0]
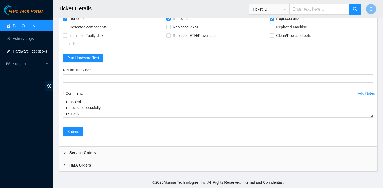
click at [113, 119] on div "Comment verified SN replaced OLD disk WS23K2T6 with Z1Z46L6P rebooted rescued s…" at bounding box center [218, 105] width 310 height 32
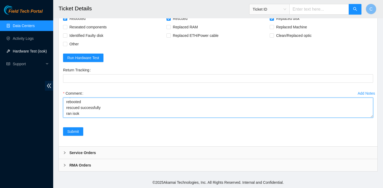
click at [104, 114] on textarea "verified SN replaced OLD disk WS23K2T6 with Z1Z46L6P rebooted rescued successfu…" at bounding box center [218, 108] width 310 height 20
paste textarea "23.62.60.87 : passed: ok"
type textarea "verified SN replaced OLD disk WS23K2T6 with Z1Z46L6P rebooted rescued successfu…"
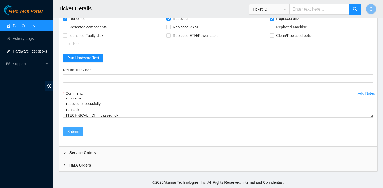
click at [77, 131] on span "Submit" at bounding box center [73, 132] width 12 height 6
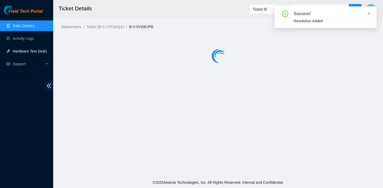
scroll to position [0, 0]
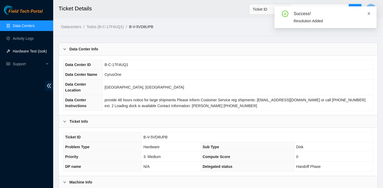
click at [370, 13] on icon "close" at bounding box center [369, 14] width 4 height 4
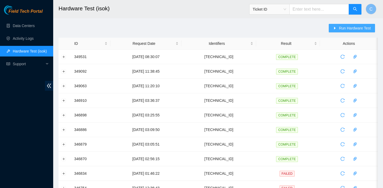
click at [345, 28] on span "Run Hardware Test" at bounding box center [354, 28] width 32 height 6
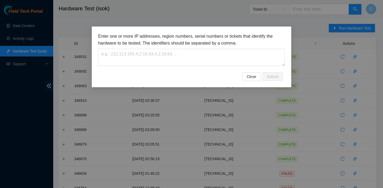
click at [228, 70] on div "Enter one or more IP addresses, region numbers, serial numbers or tickets that …" at bounding box center [191, 53] width 186 height 40
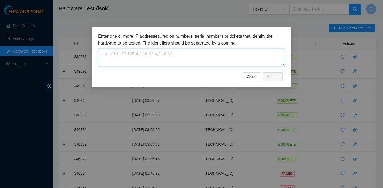
click at [220, 62] on textarea at bounding box center [191, 57] width 186 height 17
paste textarea "23.62.60.87"
type textarea "23.62.60.87"
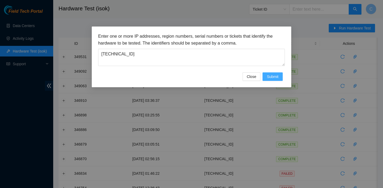
click at [277, 78] on span "Submit" at bounding box center [272, 77] width 12 height 6
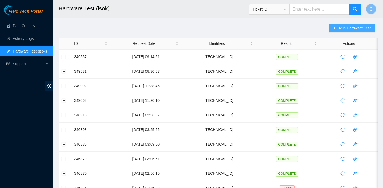
click at [334, 30] on span "caret-right" at bounding box center [335, 28] width 4 height 4
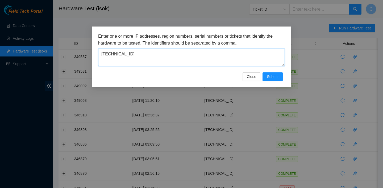
click at [221, 59] on textarea "[TECHNICAL_ID]" at bounding box center [191, 57] width 186 height 17
drag, startPoint x: 233, startPoint y: 58, endPoint x: 97, endPoint y: 57, distance: 135.7
click at [97, 57] on div "Enter one or more IP addresses, region numbers, serial numbers or tickets that …" at bounding box center [191, 57] width 199 height 61
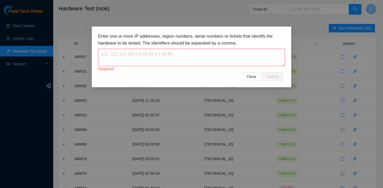
paste textarea "[TECHNICAL_ID]"
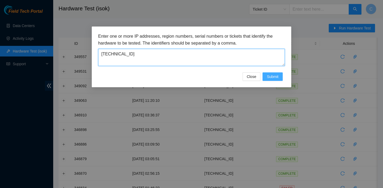
type textarea "[TECHNICAL_ID]"
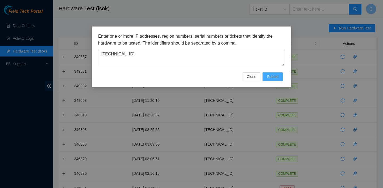
click at [271, 76] on span "Submit" at bounding box center [272, 77] width 12 height 6
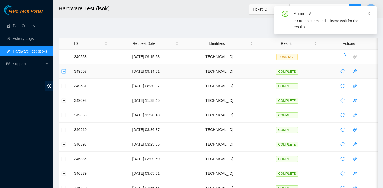
click at [65, 73] on button "Expand row" at bounding box center [64, 71] width 4 height 4
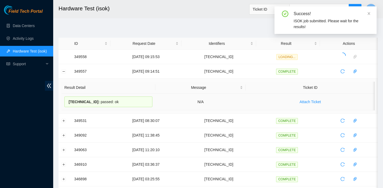
drag, startPoint x: 142, startPoint y: 100, endPoint x: 67, endPoint y: 100, distance: 74.6
click at [67, 100] on div "23.62.60.87 : passed: ok" at bounding box center [108, 102] width 88 height 11
copy div "23.62.60.87 : passed: ok"
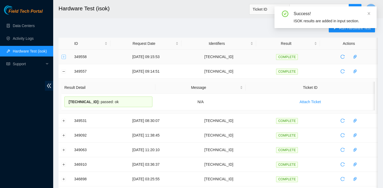
click at [64, 57] on button "Expand row" at bounding box center [64, 57] width 4 height 4
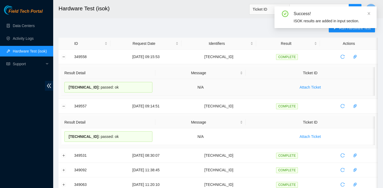
drag, startPoint x: 120, startPoint y: 86, endPoint x: 67, endPoint y: 84, distance: 53.1
click at [67, 84] on div "23.62.60.15 : passed: ok" at bounding box center [108, 87] width 88 height 11
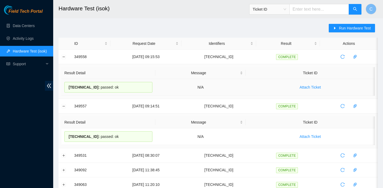
copy div "23.62.60.15 : passed: ok"
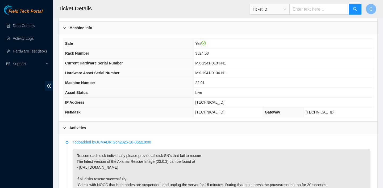
scroll to position [149, 0]
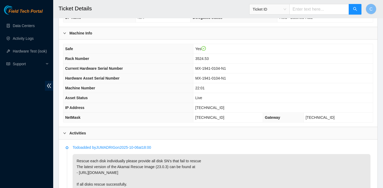
click at [227, 23] on div "Ticket ID B-V-5XTRUVM Problem Type Hardware Sub Type Tier 1 - Disk Error Priori…" at bounding box center [218, 3] width 318 height 48
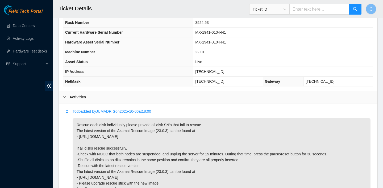
scroll to position [185, 0]
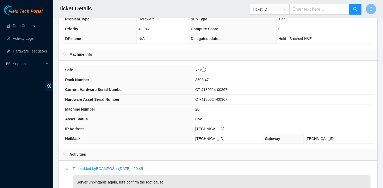
scroll to position [129, 0]
click at [233, 21] on th "Sub Type" at bounding box center [233, 19] width 88 height 10
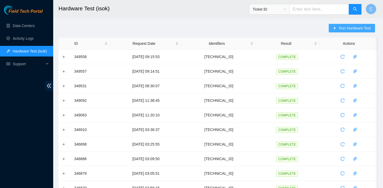
click at [342, 27] on span "Run Hardware Test" at bounding box center [354, 28] width 32 height 6
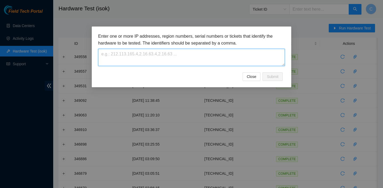
click at [184, 56] on textarea at bounding box center [191, 57] width 186 height 17
paste textarea "[TECHNICAL_ID]"
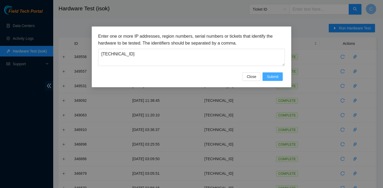
click at [273, 77] on span "Submit" at bounding box center [272, 77] width 12 height 6
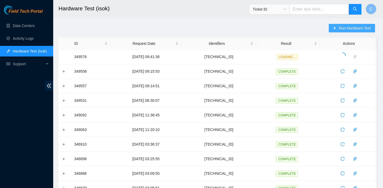
click at [348, 29] on span "Run Hardware Test" at bounding box center [354, 28] width 32 height 6
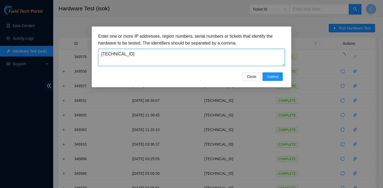
drag, startPoint x: 194, startPoint y: 54, endPoint x: 103, endPoint y: 51, distance: 91.2
click at [103, 51] on textarea "[TECHNICAL_ID]" at bounding box center [191, 57] width 186 height 17
paste textarea "[TECHNICAL_ID]"
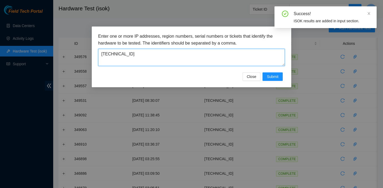
click at [106, 54] on textarea "[TECHNICAL_ID]" at bounding box center [191, 57] width 186 height 17
type textarea "[TECHNICAL_ID]"
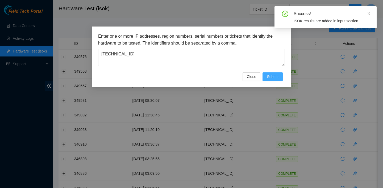
click at [266, 79] on span "Submit" at bounding box center [272, 77] width 12 height 6
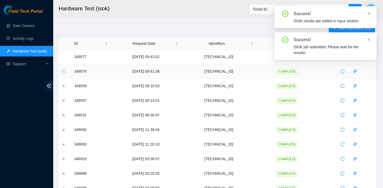
click at [63, 71] on button "Expand row" at bounding box center [64, 71] width 4 height 4
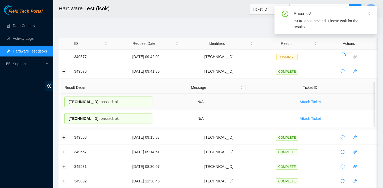
drag, startPoint x: 126, startPoint y: 118, endPoint x: 65, endPoint y: 101, distance: 62.9
click at [65, 101] on tbody "23.36.67.5 : passed: ok N/A Attach Ticket 23.36.67.4 : passed: ok N/A Attach Ti…" at bounding box center [217, 110] width 313 height 33
copy tbody "23.36.67.5 : passed: ok N/A Attach Ticket 23.36.67.4 : passed: ok"
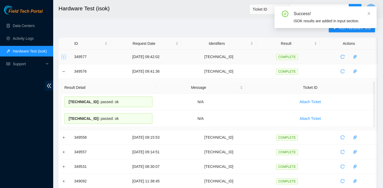
click at [65, 56] on button "Expand row" at bounding box center [64, 57] width 4 height 4
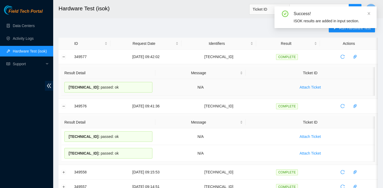
drag, startPoint x: 126, startPoint y: 86, endPoint x: 67, endPoint y: 85, distance: 59.8
click at [67, 85] on div "23.34.88.168 : passed: ok" at bounding box center [108, 87] width 88 height 11
copy div "23.34.88.168 : passed: ok"
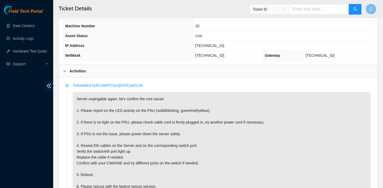
scroll to position [215, 0]
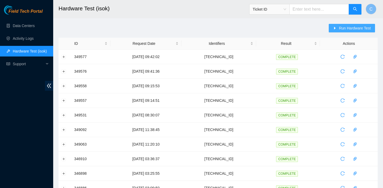
click at [337, 25] on button "Run Hardware Test" at bounding box center [351, 28] width 46 height 9
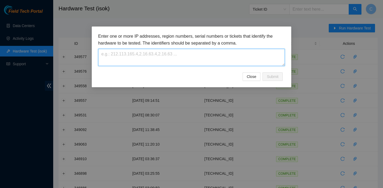
click at [202, 54] on textarea at bounding box center [191, 57] width 186 height 17
paste textarea "23.34.88.46"
type textarea "23.34.88.46"
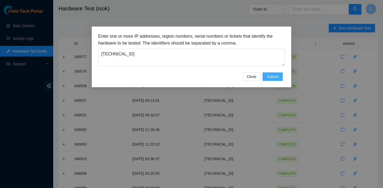
click at [277, 80] on button "Submit" at bounding box center [272, 77] width 20 height 9
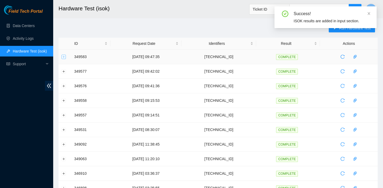
click at [64, 57] on button "Expand row" at bounding box center [64, 57] width 4 height 4
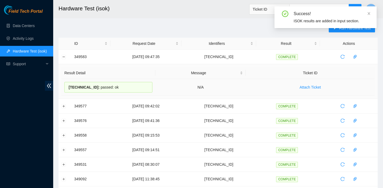
drag, startPoint x: 115, startPoint y: 85, endPoint x: 66, endPoint y: 83, distance: 48.9
click at [66, 83] on div "23.34.88.46 : passed: ok" at bounding box center [108, 87] width 88 height 11
copy div "23.34.88.46 : passed: ok"
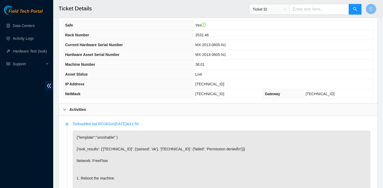
scroll to position [177, 0]
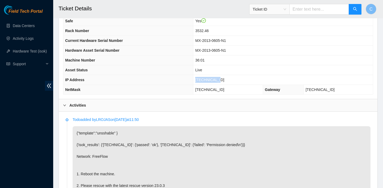
drag, startPoint x: 232, startPoint y: 80, endPoint x: 203, endPoint y: 80, distance: 29.8
click at [203, 80] on td "23.48.249.75" at bounding box center [282, 80] width 179 height 10
copy span "23.48.249.75"
drag, startPoint x: 239, startPoint y: 88, endPoint x: 203, endPoint y: 89, distance: 36.7
click at [203, 89] on td "255.255.255.128" at bounding box center [228, 90] width 70 height 10
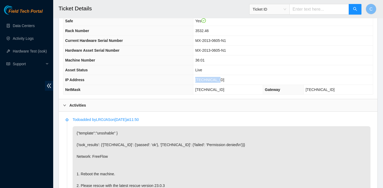
copy span "255.255.255.128"
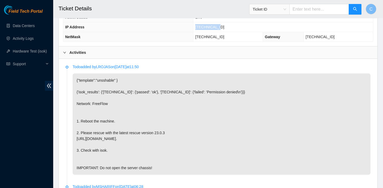
drag, startPoint x: 230, startPoint y: 28, endPoint x: 202, endPoint y: 28, distance: 28.4
click at [202, 28] on td "23.48.249.75" at bounding box center [282, 27] width 179 height 10
copy span "23.48.249.75"
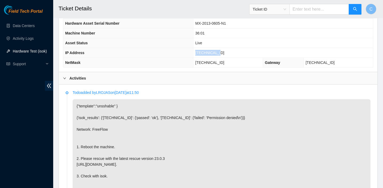
scroll to position [397, 0]
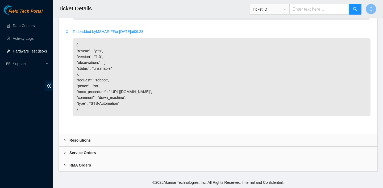
click at [116, 137] on div "Resolutions" at bounding box center [218, 140] width 318 height 12
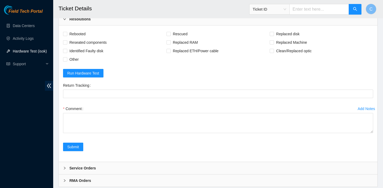
scroll to position [527, 0]
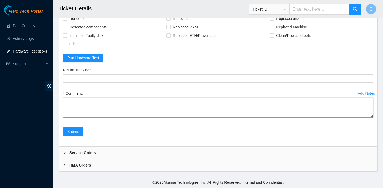
click at [104, 118] on textarea "Comment" at bounding box center [218, 108] width 310 height 20
drag, startPoint x: 126, startPoint y: 107, endPoint x: 58, endPoint y: 107, distance: 68.3
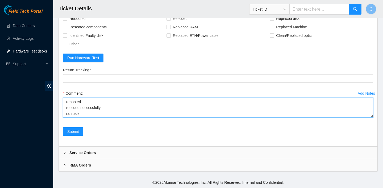
paste textarea "23.48.249.75 : passed: ok N/A 23.48.249.74 : passed: ok"
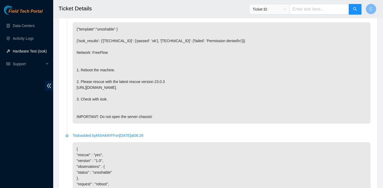
scroll to position [382, 0]
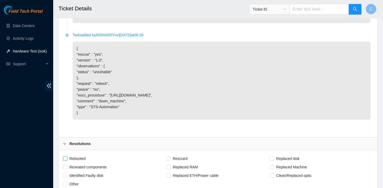
type textarea "verified SN rebooted rescued successfully ran isok 23.48.249.75 : passed: ok N/…"
click at [79, 163] on span "Rebooted" at bounding box center [77, 159] width 20 height 9
click at [67, 160] on input "Rebooted" at bounding box center [65, 159] width 4 height 4
checkbox input "true"
click at [181, 163] on span "Rescued" at bounding box center [180, 159] width 19 height 9
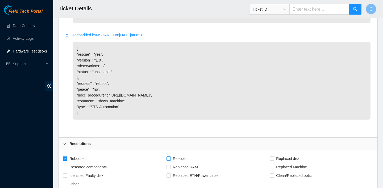
click at [170, 160] on input "Rescued" at bounding box center [168, 159] width 4 height 4
checkbox input "true"
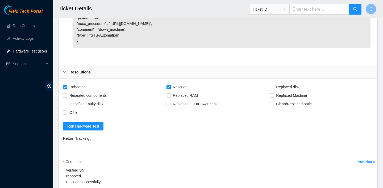
scroll to position [534, 0]
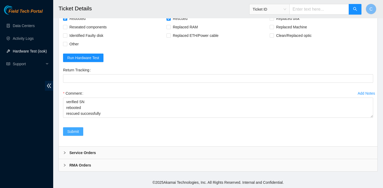
click at [77, 134] on span "Submit" at bounding box center [73, 132] width 12 height 6
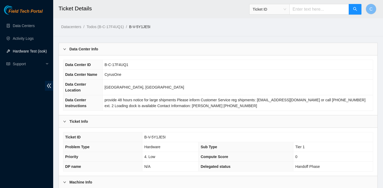
scroll to position [155, 0]
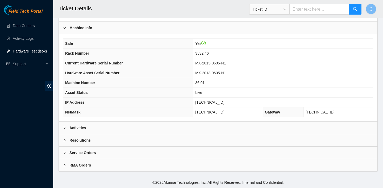
click at [172, 124] on div "Activities" at bounding box center [218, 128] width 318 height 12
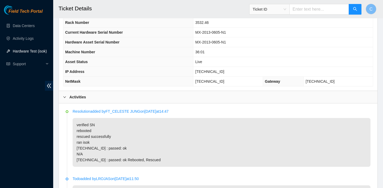
scroll to position [183, 0]
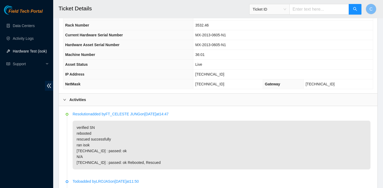
click at [285, 6] on span "Ticket ID" at bounding box center [268, 9] width 33 height 8
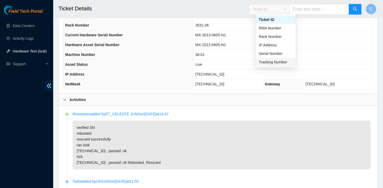
click at [266, 60] on div "Tracking Number" at bounding box center [274, 62] width 33 height 6
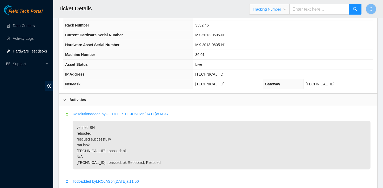
click at [313, 11] on input "text" at bounding box center [319, 9] width 60 height 11
type input "417328430803"
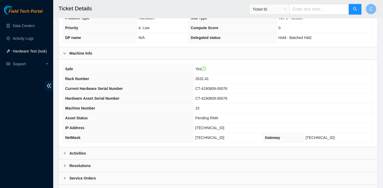
scroll to position [154, 0]
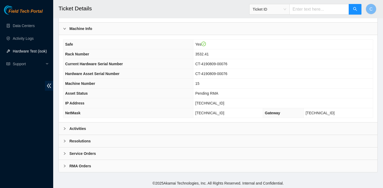
click at [177, 127] on div "Activities" at bounding box center [218, 129] width 318 height 12
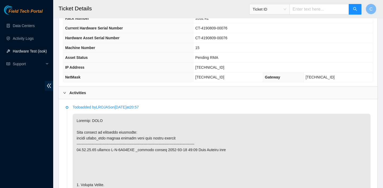
scroll to position [213, 0]
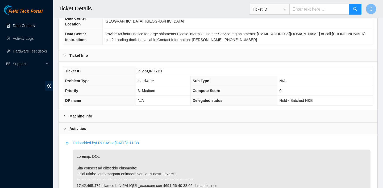
click at [172, 113] on div "Machine Info" at bounding box center [218, 116] width 318 height 12
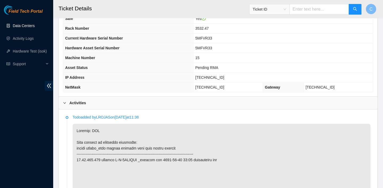
scroll to position [162, 0]
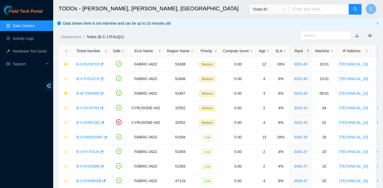
scroll to position [285, 0]
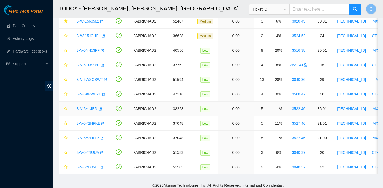
scroll to position [263, 0]
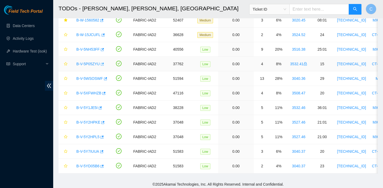
click at [103, 64] on icon "button" at bounding box center [102, 64] width 4 height 4
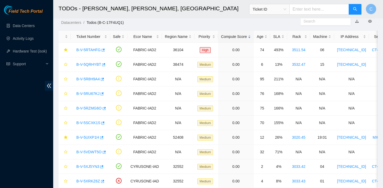
scroll to position [0, 0]
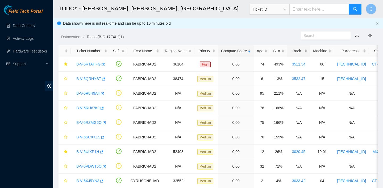
click at [301, 49] on div "Rack" at bounding box center [298, 51] width 17 height 6
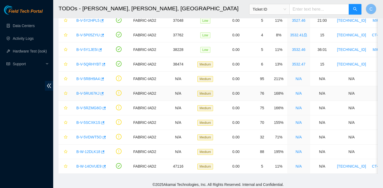
scroll to position [265, 0]
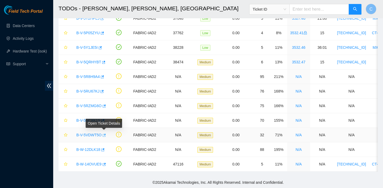
click at [103, 135] on icon "button" at bounding box center [104, 136] width 4 height 4
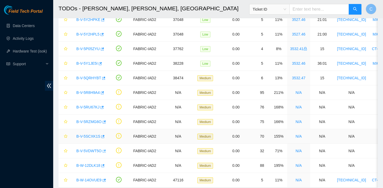
scroll to position [250, 0]
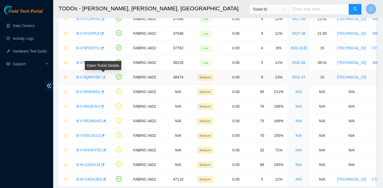
click at [104, 78] on icon "button" at bounding box center [103, 78] width 4 height 4
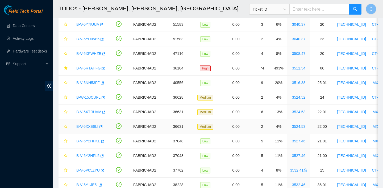
scroll to position [124, 0]
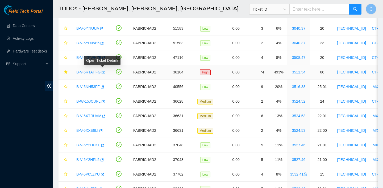
click at [103, 72] on icon "button" at bounding box center [103, 73] width 4 height 4
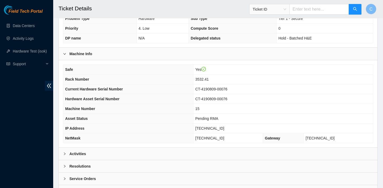
scroll to position [155, 0]
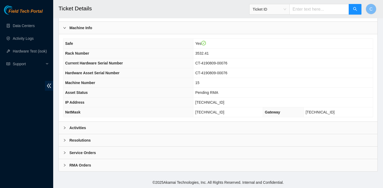
click at [124, 121] on div "Machine Info Safe Yes Rack Number 3532.41 Current Hardware Serial Number CT-419…" at bounding box center [218, 72] width 318 height 100
click at [124, 125] on div "Activities" at bounding box center [218, 128] width 318 height 12
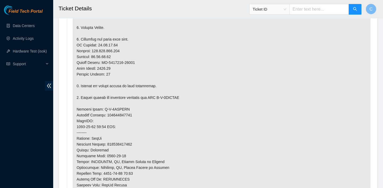
scroll to position [349, 0]
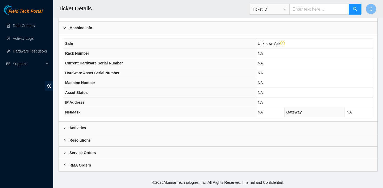
click at [158, 128] on div "Activities" at bounding box center [218, 128] width 318 height 12
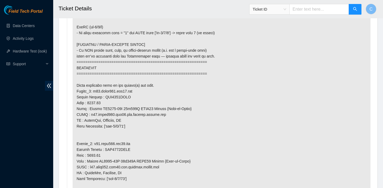
scroll to position [482, 0]
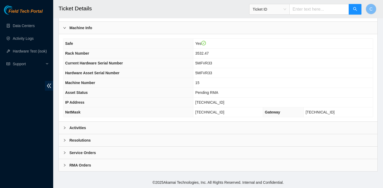
click at [141, 122] on div "Activities" at bounding box center [218, 128] width 318 height 12
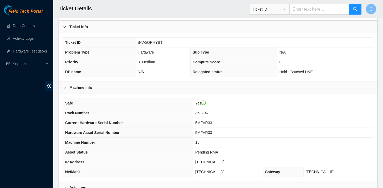
scroll to position [53, 0]
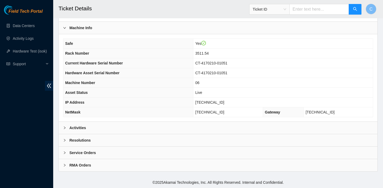
click at [163, 126] on div "Activities" at bounding box center [218, 128] width 318 height 12
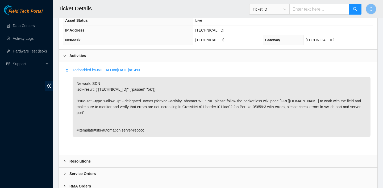
scroll to position [226, 0]
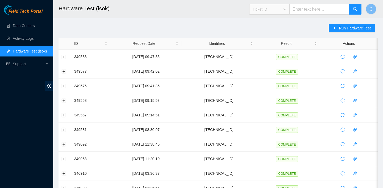
click at [286, 9] on span "Ticket ID" at bounding box center [268, 9] width 33 height 8
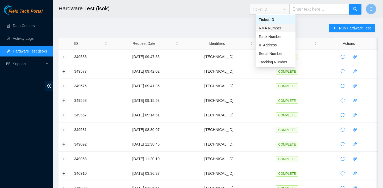
click at [204, 28] on div "Run Hardware Test ID Request Date Identifiers Result Actions 349583 [DATE] 09:4…" at bounding box center [217, 191] width 319 height 335
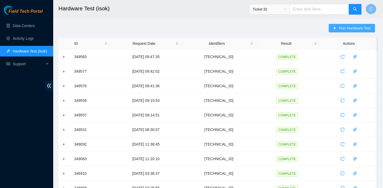
click at [338, 27] on span "Run Hardware Test" at bounding box center [354, 28] width 32 height 6
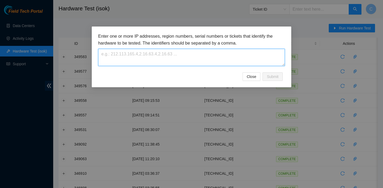
click at [215, 55] on textarea at bounding box center [191, 57] width 186 height 17
paste textarea "23.48.249.75"
type textarea "23.48.249.75"
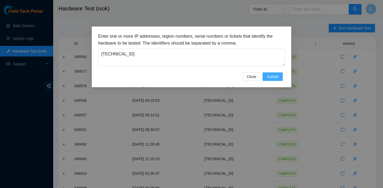
click at [274, 74] on span "Submit" at bounding box center [272, 77] width 12 height 6
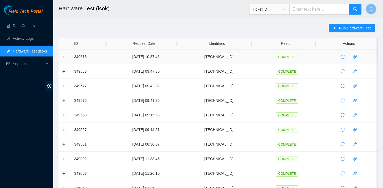
click at [66, 57] on td at bounding box center [64, 57] width 13 height 15
click at [63, 58] on button "Expand row" at bounding box center [64, 57] width 4 height 4
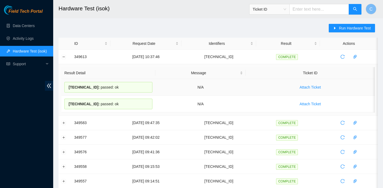
drag, startPoint x: 123, startPoint y: 105, endPoint x: 67, endPoint y: 85, distance: 59.8
click at [67, 85] on tbody "23.48.249.75 : passed: ok N/A Attach Ticket 23.48.249.74 : passed: ok N/A Attac…" at bounding box center [217, 95] width 313 height 33
copy tbody "23.48.249.75 : passed: ok N/A Attach Ticket 23.48.249.74 : passed: ok"
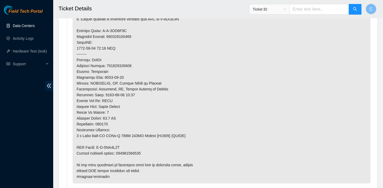
scroll to position [425, 0]
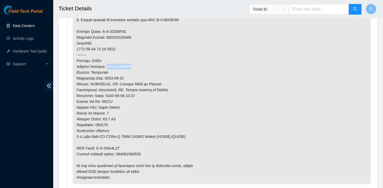
drag, startPoint x: 139, startPoint y: 64, endPoint x: 108, endPoint y: 64, distance: 30.5
click at [108, 64] on p at bounding box center [222, 32] width 298 height 306
copy p "417328430376"
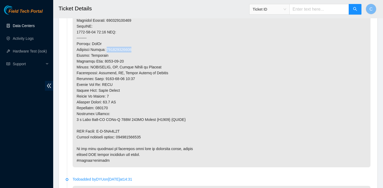
scroll to position [439, 0]
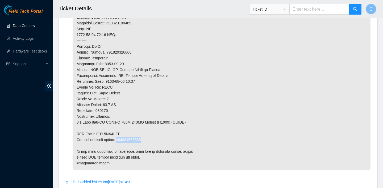
drag, startPoint x: 150, startPoint y: 141, endPoint x: 119, endPoint y: 141, distance: 30.8
click at [119, 141] on p at bounding box center [222, 17] width 298 height 306
copy p "417328430387"
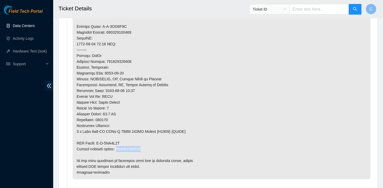
scroll to position [429, 0]
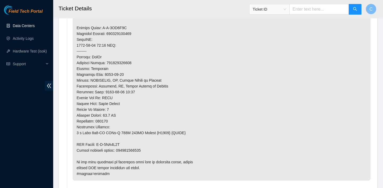
click at [123, 35] on p at bounding box center [222, 28] width 298 height 306
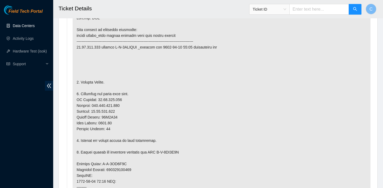
scroll to position [293, 0]
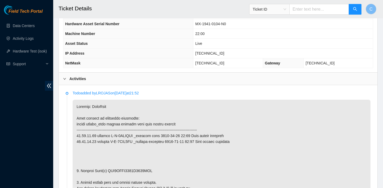
scroll to position [189, 0]
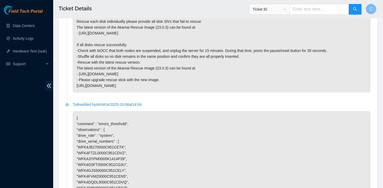
scroll to position [698, 0]
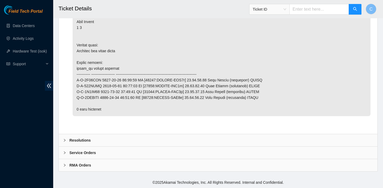
click at [141, 138] on div "Resolutions" at bounding box center [218, 140] width 318 height 12
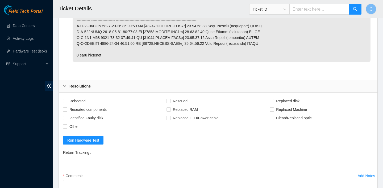
drag, startPoint x: 83, startPoint y: 98, endPoint x: 89, endPoint y: 97, distance: 6.1
click at [83, 98] on span "Rebooted" at bounding box center [77, 101] width 20 height 9
click at [67, 99] on input "Rebooted" at bounding box center [65, 101] width 4 height 4
checkbox input "true"
click at [184, 100] on span "Rescued" at bounding box center [180, 101] width 19 height 9
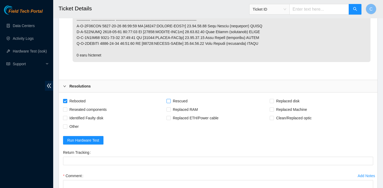
click at [170, 100] on input "Rescued" at bounding box center [168, 101] width 4 height 4
checkbox input "true"
click at [107, 110] on span "Reseated components" at bounding box center [87, 109] width 41 height 9
click at [67, 110] on input "Reseated components" at bounding box center [65, 110] width 4 height 4
checkbox input "true"
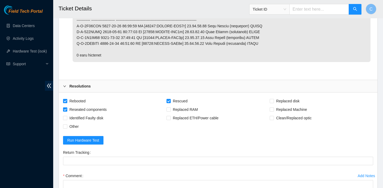
scroll to position [810, 0]
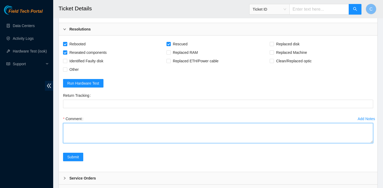
click at [99, 137] on textarea "Comment" at bounding box center [218, 133] width 310 height 20
click at [118, 132] on textarea "verified SN rescued all disks successfully" at bounding box center [218, 133] width 310 height 20
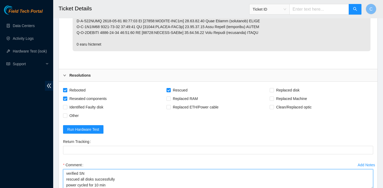
scroll to position [835, 0]
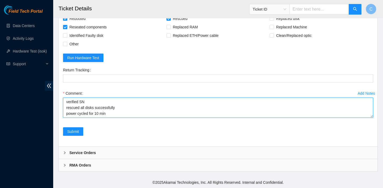
click at [100, 107] on textarea "verified SN rescued all disks successfully power cycled for 10 min" at bounding box center [218, 108] width 310 height 20
click at [109, 107] on textarea "verified SN rescued all disks successfully power cycled for 15 min" at bounding box center [218, 108] width 310 height 20
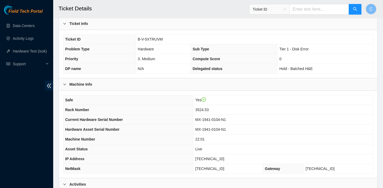
scroll to position [0, 0]
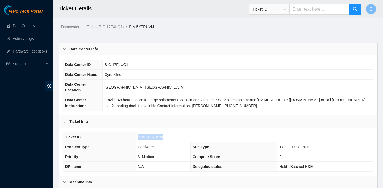
drag, startPoint x: 167, startPoint y: 139, endPoint x: 138, endPoint y: 139, distance: 29.2
click at [138, 139] on td "B-V-5XTRUVM" at bounding box center [253, 138] width 237 height 10
copy span "B-V-5XTRUVM"
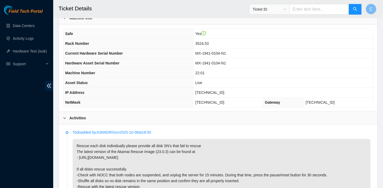
scroll to position [148, 0]
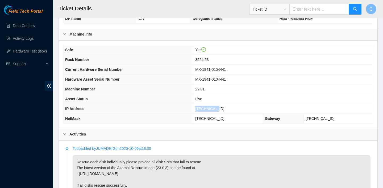
drag, startPoint x: 228, startPoint y: 107, endPoint x: 205, endPoint y: 106, distance: 23.6
click at [205, 106] on td "23.36.67.47" at bounding box center [282, 109] width 179 height 10
copy span "23.36.67.47"
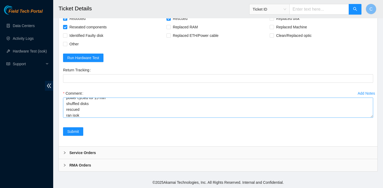
scroll to position [23, 0]
click at [93, 102] on textarea "verified SN rescued all disks successfully power cycled for 15 min shuffled dis…" at bounding box center [218, 108] width 310 height 20
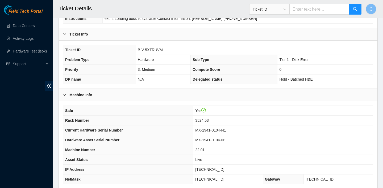
scroll to position [122, 0]
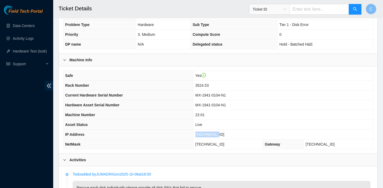
drag, startPoint x: 231, startPoint y: 135, endPoint x: 203, endPoint y: 135, distance: 27.9
click at [203, 135] on td "23.36.67.47" at bounding box center [282, 135] width 179 height 10
copy span "23.36.67.47"
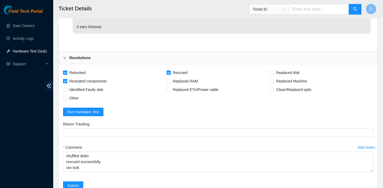
scroll to position [835, 0]
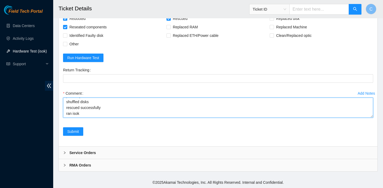
click at [85, 116] on textarea "verified SN rescued all disks successfully power cycled for 15 min shuffled dis…" at bounding box center [218, 108] width 310 height 20
paste textarea "23.36.67.47 : passed: ok N/A 23.36.67.46 : passed: ok"
type textarea "verified SN rescued all disks successfully power cycled for 15 min shuffled dis…"
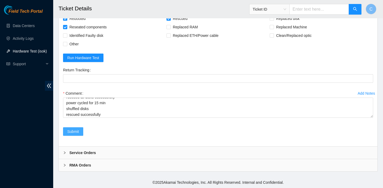
click at [71, 132] on span "Submit" at bounding box center [73, 132] width 12 height 6
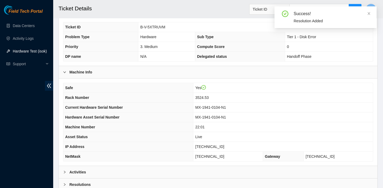
scroll to position [116, 0]
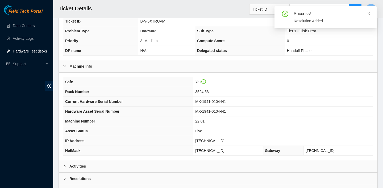
click at [368, 12] on icon "close" at bounding box center [369, 14] width 4 height 4
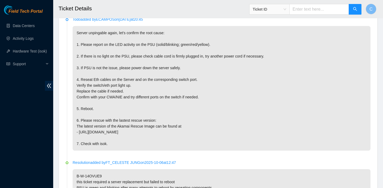
scroll to position [276, 0]
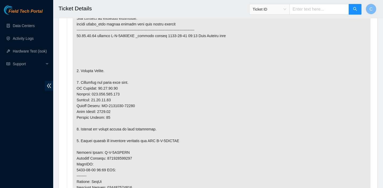
scroll to position [242, 0]
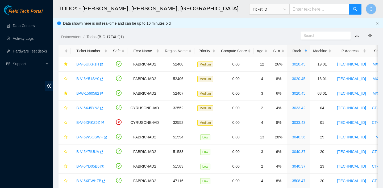
scroll to position [124, 0]
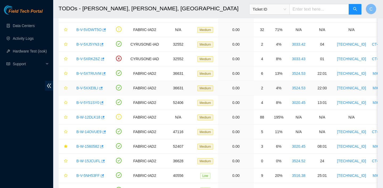
scroll to position [137, 0]
click at [101, 89] on icon "button" at bounding box center [101, 89] width 4 height 4
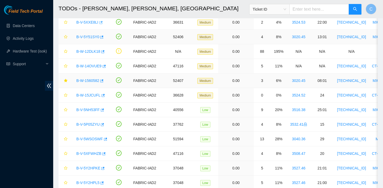
scroll to position [203, 0]
click at [104, 96] on icon "button" at bounding box center [103, 96] width 4 height 4
click at [32, 28] on link "Data Centers" at bounding box center [24, 26] width 22 height 4
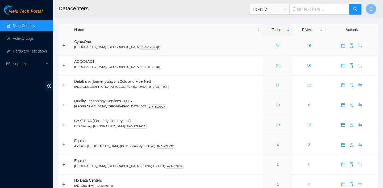
click at [275, 46] on link "24" at bounding box center [277, 46] width 4 height 4
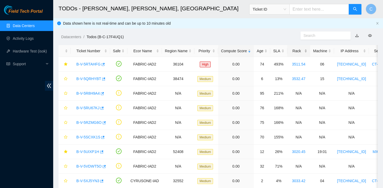
click at [293, 51] on div "Rack" at bounding box center [298, 51] width 17 height 6
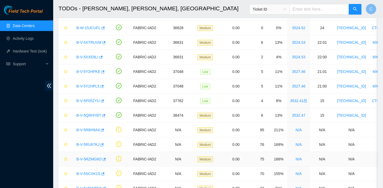
scroll to position [187, 0]
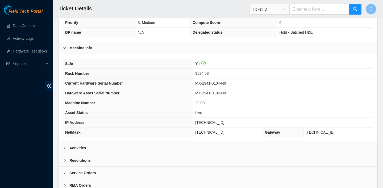
click at [136, 151] on div "Activities" at bounding box center [218, 148] width 318 height 12
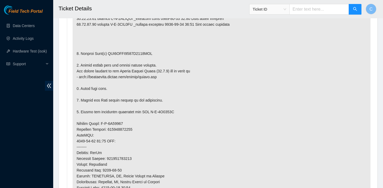
scroll to position [326, 0]
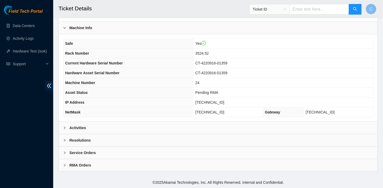
click at [113, 129] on div "Activities" at bounding box center [218, 128] width 318 height 12
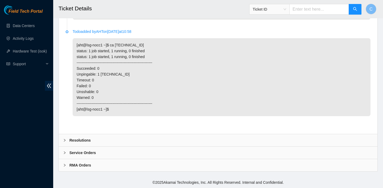
scroll to position [1208, 0]
click at [176, 139] on div "Resolutions" at bounding box center [218, 140] width 318 height 12
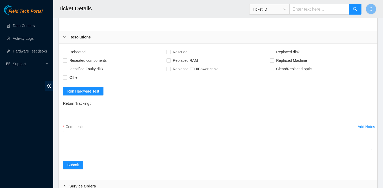
scroll to position [1243, 0]
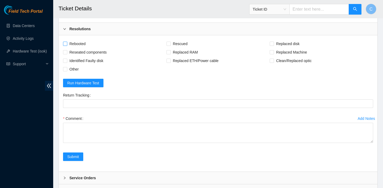
click at [79, 48] on span "Rebooted" at bounding box center [77, 44] width 20 height 9
click at [67, 45] on input "Rebooted" at bounding box center [65, 44] width 4 height 4
checkbox input "true"
click at [171, 48] on span "Rescued" at bounding box center [180, 44] width 19 height 9
click at [170, 45] on input "Rescued" at bounding box center [168, 44] width 4 height 4
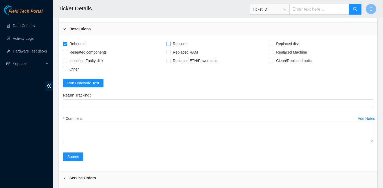
checkbox input "true"
click at [275, 57] on span "Replaced Machine" at bounding box center [291, 52] width 35 height 9
click at [273, 54] on input "Replaced Machine" at bounding box center [271, 52] width 4 height 4
checkbox input "true"
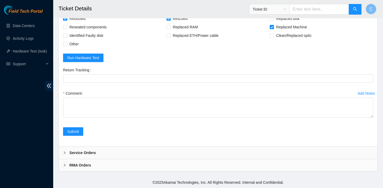
scroll to position [1345, 0]
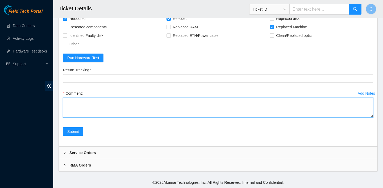
click at [181, 113] on textarea "Comment" at bounding box center [218, 108] width 310 height 20
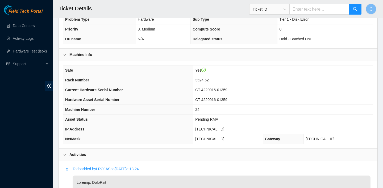
scroll to position [151, 0]
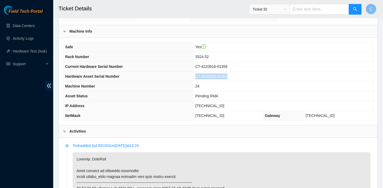
drag, startPoint x: 243, startPoint y: 76, endPoint x: 203, endPoint y: 75, distance: 40.1
click at [203, 75] on td "CT-4220916-01359" at bounding box center [282, 77] width 179 height 10
copy span "CT-4220916-01359"
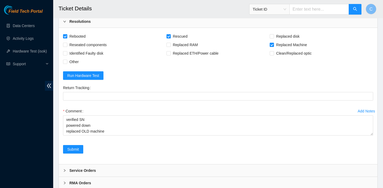
scroll to position [1345, 0]
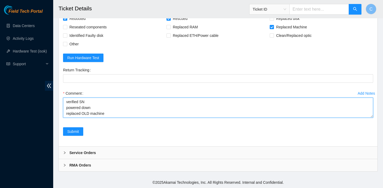
click at [121, 114] on textarea "verified SN powered down replaced OLD machine" at bounding box center [218, 108] width 310 height 20
paste textarea "CT-4220916-01359"
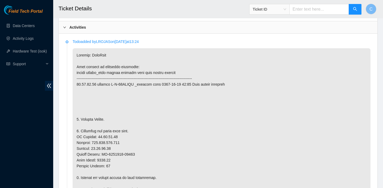
scroll to position [317, 0]
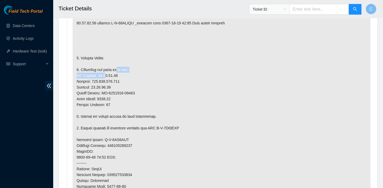
drag, startPoint x: 122, startPoint y: 73, endPoint x: 105, endPoint y: 73, distance: 16.5
click at [105, 73] on p at bounding box center [222, 140] width 298 height 306
drag, startPoint x: 121, startPoint y: 76, endPoint x: 96, endPoint y: 75, distance: 24.5
click at [96, 75] on p at bounding box center [222, 140] width 298 height 306
copy p "23.36.67.72"
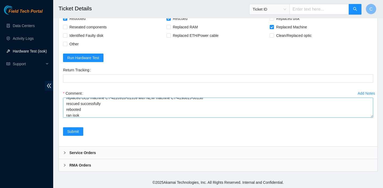
scroll to position [18, 0]
click at [94, 114] on textarea "verified SN powered down replaced OLD machine CT-4220916-01359 with NEW machine…" at bounding box center [218, 108] width 310 height 20
paste textarea "23.36.67.72 : failed: unpingable"
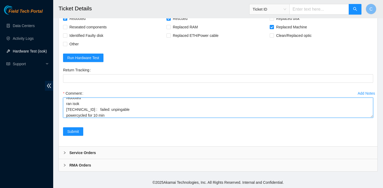
scroll to position [33, 0]
click at [77, 109] on textarea "verified SN powered down replaced OLD machine CT-4220916-01359 with NEW machine…" at bounding box center [218, 108] width 310 height 20
click at [109, 109] on textarea "verified SN powered down replaced OLD machine CT-4220916-01359 with NEW machine…" at bounding box center [218, 108] width 310 height 20
paste textarea "23.36.67.72 : failed: unpingable"
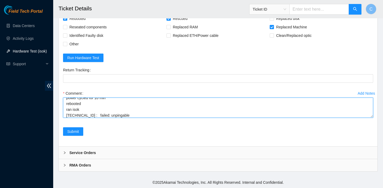
type textarea "verified SN powered down replaced OLD machine CT-4220916-01359 with NEW machine…"
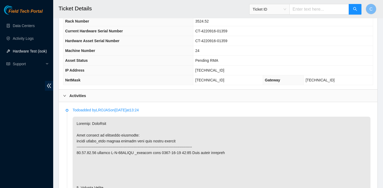
scroll to position [143, 0]
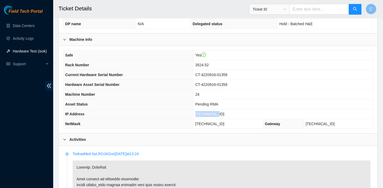
drag, startPoint x: 226, startPoint y: 115, endPoint x: 203, endPoint y: 114, distance: 23.6
click at [203, 114] on td "23.36.67.72" at bounding box center [282, 114] width 179 height 10
copy span "23.36.67.72"
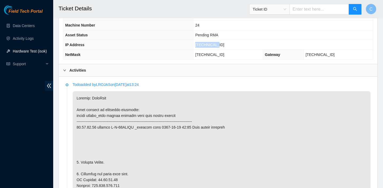
scroll to position [247, 0]
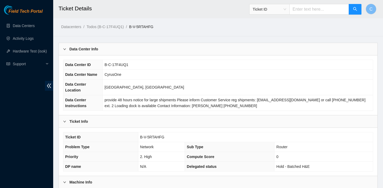
scroll to position [226, 0]
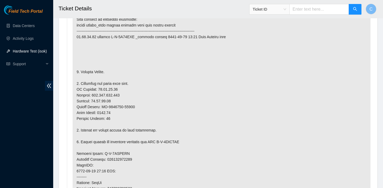
scroll to position [304, 0]
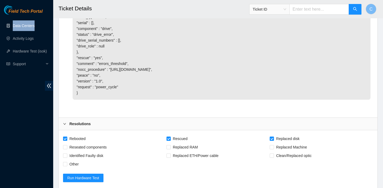
scroll to position [1110, 0]
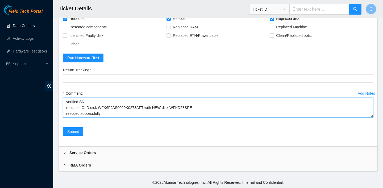
click at [104, 113] on textarea "verified SN replaced OLD disk WFK6FJAS0000K0273AFT with NEW disk WFKD58SPE resc…" at bounding box center [218, 108] width 310 height 20
click at [110, 109] on textarea "verified SN replaced OLD disk WFK6FJAS0000K0273AFT with NEW disk WFKD58SPE resc…" at bounding box center [218, 108] width 310 height 20
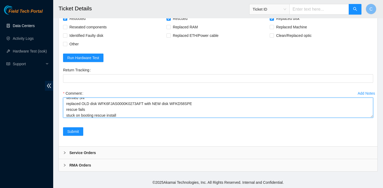
scroll to position [10, 0]
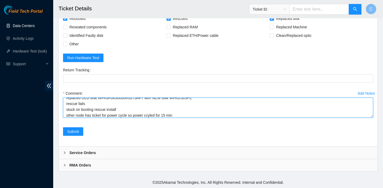
click at [153, 115] on textarea "verified SN replaced OLD disk WFK6FJAS0000K0273AFT with NEW disk WFKD58SPE resc…" at bounding box center [218, 108] width 310 height 20
click at [180, 114] on textarea "verified SN replaced OLD disk WFK6FJAS0000K0273AFT with NEW disk WFKD58SPE resc…" at bounding box center [218, 108] width 310 height 20
click at [103, 115] on textarea "verified SN replaced OLD disk WFK6FJAS0000K0273AFT with NEW disk WFKD58SPE resc…" at bounding box center [218, 108] width 310 height 20
paste textarea "B-V-5XTRUVM"
click at [208, 113] on textarea "verified SN replaced OLD disk WFK6FJAS0000K0273AFT with NEW disk WFKD58SPE resc…" at bounding box center [218, 108] width 310 height 20
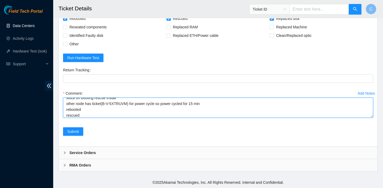
scroll to position [27, 0]
click at [121, 110] on textarea "verified SN replaced OLD disk WFK6FJAS0000K0273AFT with NEW disk WFKD58SPE resc…" at bounding box center [218, 108] width 310 height 20
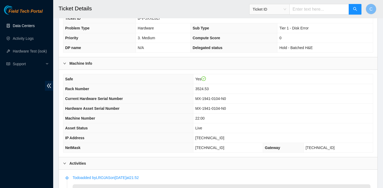
scroll to position [150, 0]
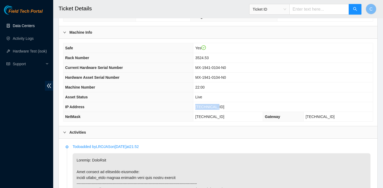
drag, startPoint x: 228, startPoint y: 109, endPoint x: 205, endPoint y: 109, distance: 22.8
click at [205, 109] on td "23.36.67.46" at bounding box center [282, 107] width 179 height 10
copy span "23.36.67.46"
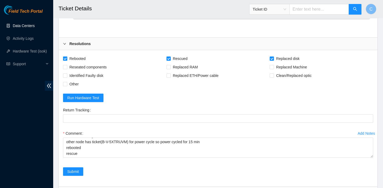
scroll to position [1110, 0]
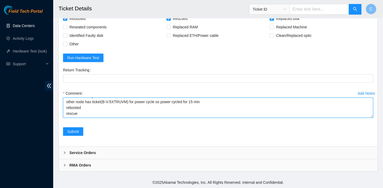
click at [87, 110] on textarea "verified SN replaced OLD disk WFK6FJAS0000K0273AFT with NEW disk WFKD58SPE resc…" at bounding box center [218, 108] width 310 height 20
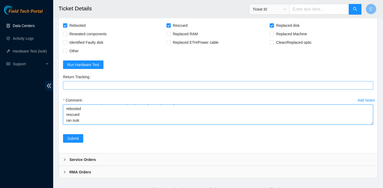
scroll to position [1104, 0]
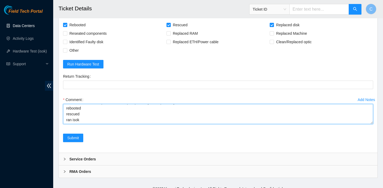
click at [91, 112] on textarea "verified SN replaced OLD disk WFK6FJAS0000K0273AFT with NEW disk WFKD58SPE resc…" at bounding box center [218, 114] width 310 height 20
click at [77, 119] on textarea "verified SN replaced OLD disk WFK6FJAS0000K0273AFT with NEW disk WFKD58SPE resc…" at bounding box center [218, 114] width 310 height 20
paste textarea "23.36.67.47 : passed: ok N/A 23.36.67.46 : passed: ok"
type textarea "verified SN replaced OLD disk WFK6FJAS0000K0273AFT with NEW disk WFKD58SPE resc…"
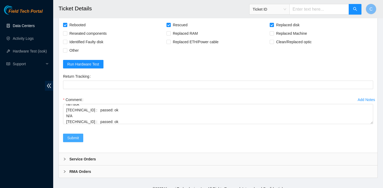
click at [80, 135] on button "Submit" at bounding box center [73, 138] width 20 height 9
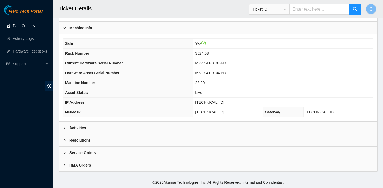
scroll to position [74, 0]
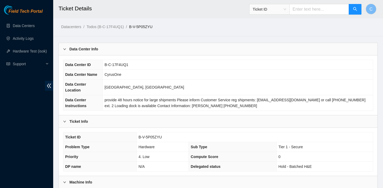
scroll to position [242, 0]
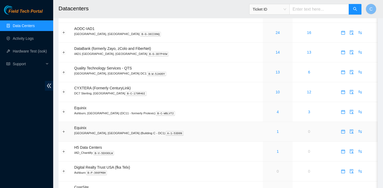
scroll to position [34, 0]
click at [265, 131] on div "1" at bounding box center [277, 131] width 24 height 6
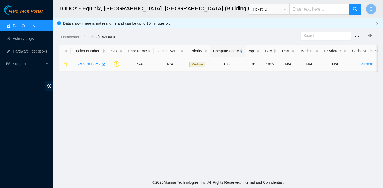
click at [92, 62] on link "B-W-13LD6YY" at bounding box center [88, 64] width 24 height 4
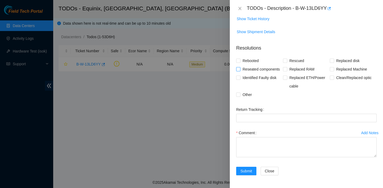
scroll to position [12, 0]
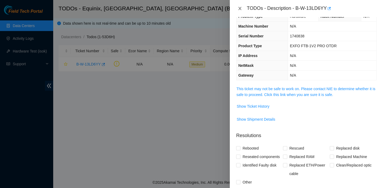
click at [239, 6] on button "Close" at bounding box center [239, 8] width 7 height 5
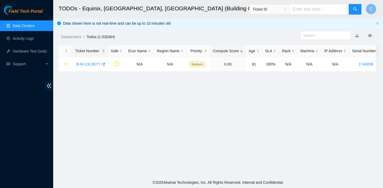
scroll to position [15, 0]
click at [105, 64] on icon "button" at bounding box center [103, 64] width 3 height 3
click at [35, 24] on link "Data Centers" at bounding box center [24, 26] width 22 height 4
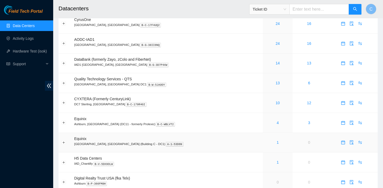
scroll to position [24, 0]
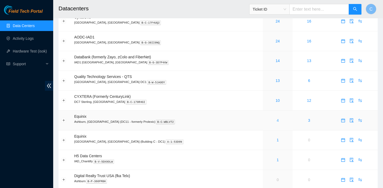
click at [276, 118] on link "4" at bounding box center [277, 120] width 2 height 4
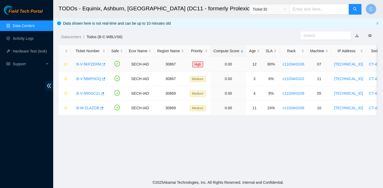
click at [104, 63] on icon "button" at bounding box center [103, 65] width 4 height 4
click at [102, 109] on icon "button" at bounding box center [101, 109] width 4 height 4
click at [104, 79] on icon "button" at bounding box center [103, 79] width 4 height 4
click at [32, 24] on link "Data Centers" at bounding box center [24, 26] width 22 height 4
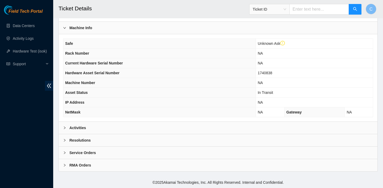
click at [181, 125] on div "Activities" at bounding box center [218, 128] width 318 height 12
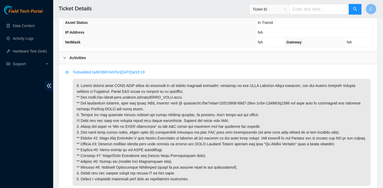
scroll to position [231, 0]
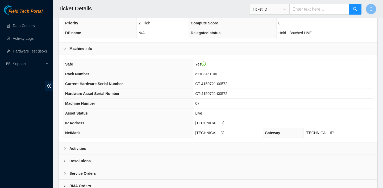
scroll to position [143, 0]
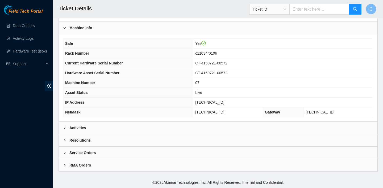
click at [141, 126] on div "Activities" at bounding box center [218, 128] width 318 height 12
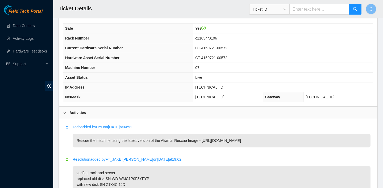
scroll to position [161, 0]
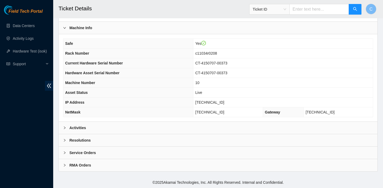
click at [133, 132] on div "Activities" at bounding box center [218, 128] width 318 height 12
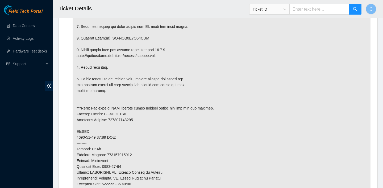
scroll to position [373, 0]
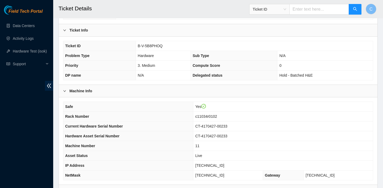
scroll to position [124, 0]
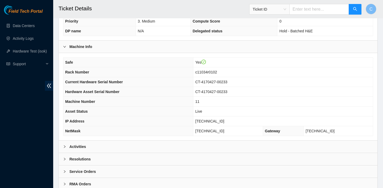
click at [148, 145] on div "Activities" at bounding box center [218, 147] width 318 height 12
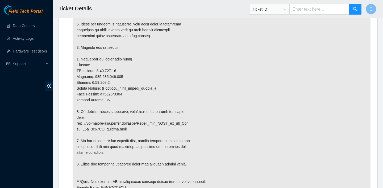
scroll to position [351, 0]
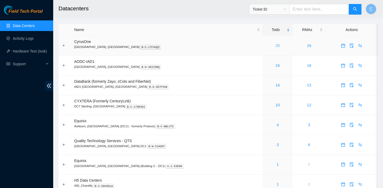
click at [275, 46] on link "25" at bounding box center [277, 46] width 4 height 4
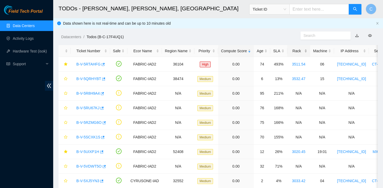
click at [298, 52] on div "Rack" at bounding box center [298, 51] width 17 height 6
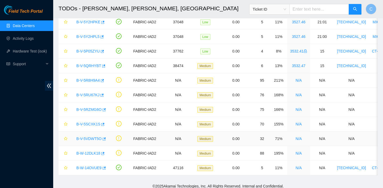
scroll to position [250, 0]
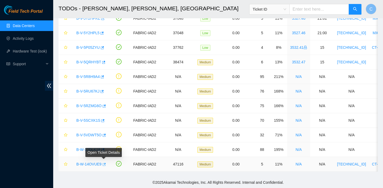
click at [105, 164] on icon "button" at bounding box center [104, 164] width 3 height 3
click at [103, 121] on icon "button" at bounding box center [102, 121] width 4 height 4
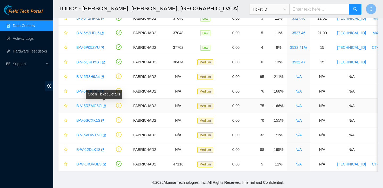
click at [104, 105] on icon "button" at bounding box center [104, 106] width 4 height 4
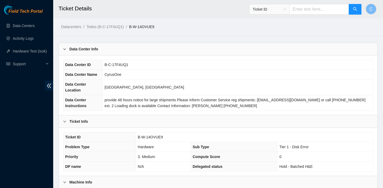
scroll to position [155, 0]
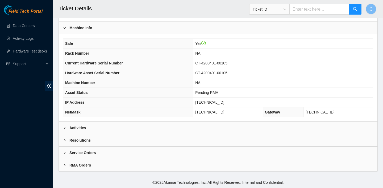
click at [233, 128] on div "Activities" at bounding box center [218, 128] width 318 height 12
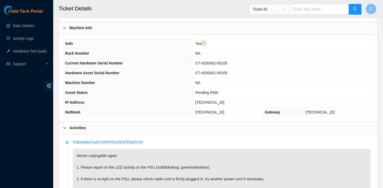
scroll to position [265, 0]
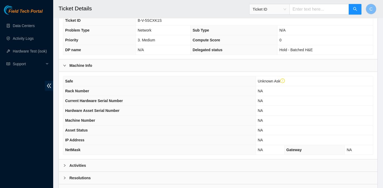
click at [187, 166] on div "Activities" at bounding box center [218, 166] width 318 height 12
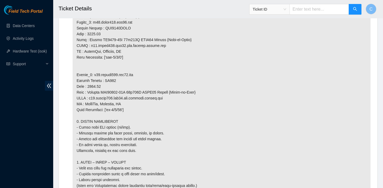
scroll to position [549, 0]
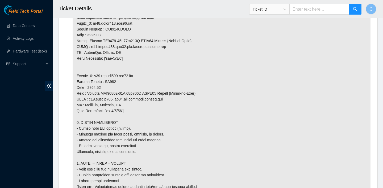
click at [257, 15] on div "Ticket ID" at bounding box center [305, 9] width 112 height 17
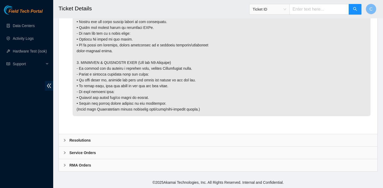
scroll to position [790, 0]
click at [236, 137] on div "Resolutions" at bounding box center [218, 140] width 318 height 12
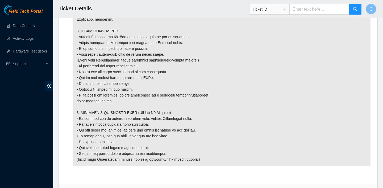
scroll to position [722, 0]
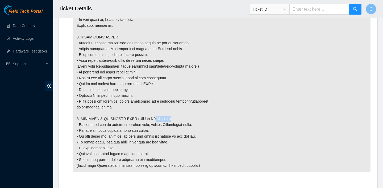
drag, startPoint x: 150, startPoint y: 124, endPoint x: 171, endPoint y: 124, distance: 21.0
copy p "L2 Switches"
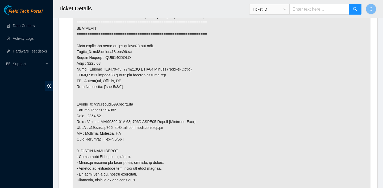
scroll to position [522, 0]
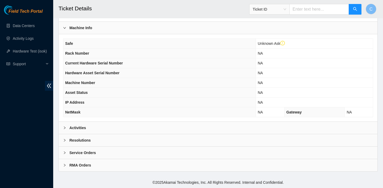
click at [154, 122] on div "Activities" at bounding box center [218, 128] width 318 height 12
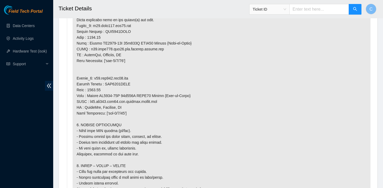
scroll to position [546, 0]
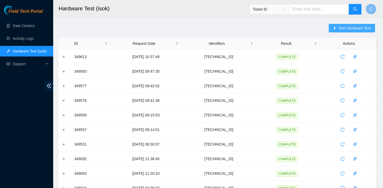
click at [339, 27] on span "Run Hardware Test" at bounding box center [354, 28] width 32 height 6
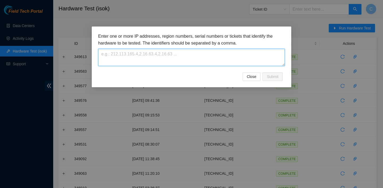
click at [210, 59] on textarea at bounding box center [191, 57] width 186 height 17
paste textarea "23.36.67.72"
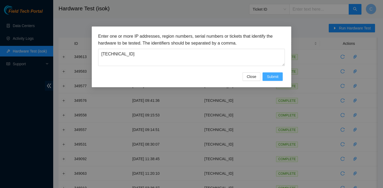
click at [272, 77] on span "Submit" at bounding box center [272, 77] width 12 height 6
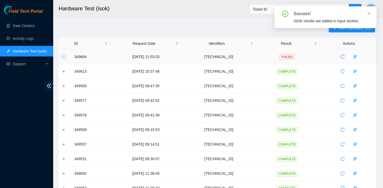
click at [63, 56] on button "Expand row" at bounding box center [64, 57] width 4 height 4
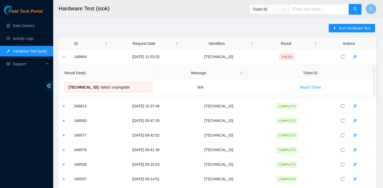
click at [171, 14] on h2 "Hardware Test (isok)" at bounding box center [188, 8] width 260 height 17
click at [346, 54] on button "button" at bounding box center [342, 57] width 9 height 9
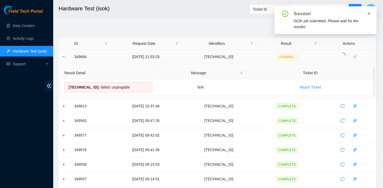
click at [369, 14] on icon "close" at bounding box center [369, 14] width 4 height 4
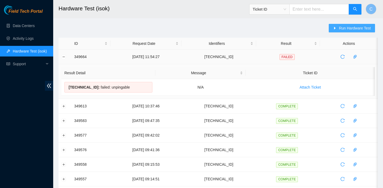
click at [343, 28] on span "Run Hardware Test" at bounding box center [354, 28] width 32 height 6
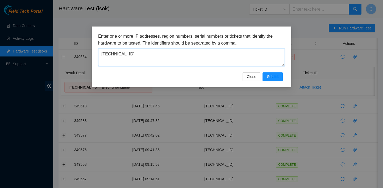
click at [165, 55] on textarea "23.36.67.72" at bounding box center [191, 57] width 186 height 17
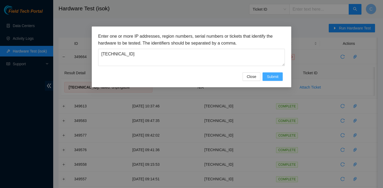
click at [271, 77] on span "Submit" at bounding box center [272, 77] width 12 height 6
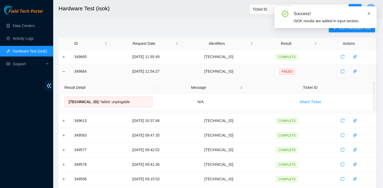
click at [368, 14] on icon "close" at bounding box center [368, 13] width 3 height 3
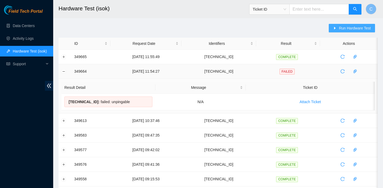
click at [347, 27] on span "Run Hardware Test" at bounding box center [354, 28] width 32 height 6
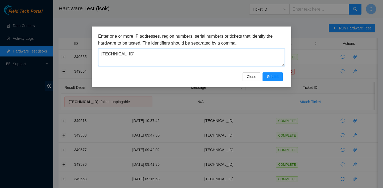
click at [187, 52] on textarea "23.36.67.71" at bounding box center [191, 57] width 186 height 17
type textarea "23.36.67.73"
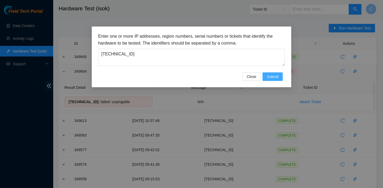
click at [266, 79] on span "Submit" at bounding box center [272, 77] width 12 height 6
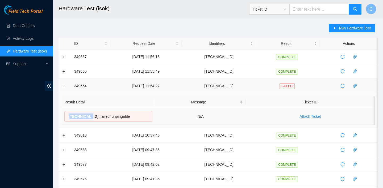
drag, startPoint x: 92, startPoint y: 114, endPoint x: 67, endPoint y: 114, distance: 24.7
click at [67, 114] on div "23.36.67.72 : failed: unpingable" at bounding box center [108, 116] width 88 height 11
copy span "23.36.67.72"
click at [351, 27] on span "Run Hardware Test" at bounding box center [354, 28] width 32 height 6
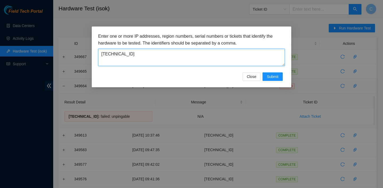
drag, startPoint x: 150, startPoint y: 50, endPoint x: 133, endPoint y: 55, distance: 18.5
click at [133, 55] on textarea "23.36.67.73" at bounding box center [191, 57] width 186 height 17
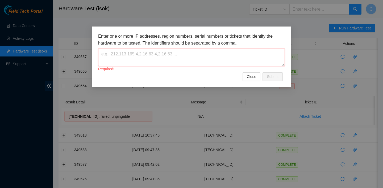
paste textarea "23.36.67.72"
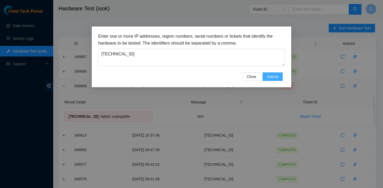
click at [267, 77] on span "Submit" at bounding box center [272, 77] width 12 height 6
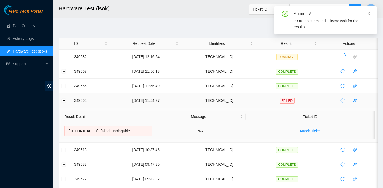
drag, startPoint x: 130, startPoint y: 130, endPoint x: 69, endPoint y: 129, distance: 60.3
click at [69, 129] on div "23.36.67.72 : failed: unpingable" at bounding box center [108, 131] width 88 height 11
copy div "23.36.67.72 : failed: unpingable"
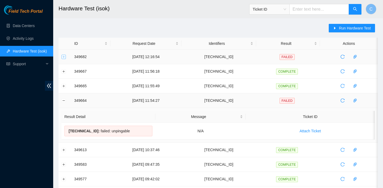
click at [66, 56] on td at bounding box center [64, 57] width 13 height 15
click at [63, 56] on button "Expand row" at bounding box center [64, 57] width 4 height 4
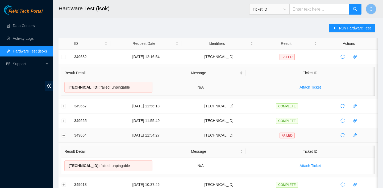
drag, startPoint x: 130, startPoint y: 88, endPoint x: 68, endPoint y: 87, distance: 61.9
click at [68, 87] on div "23.36.67.72 : failed: unpingable" at bounding box center [108, 87] width 88 height 11
copy div "23.36.67.72 : failed: unpingable"
click at [344, 56] on icon "reload" at bounding box center [342, 57] width 4 height 4
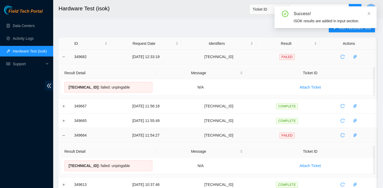
click at [351, 30] on div "Success! ISOK results are added in input section." at bounding box center [325, 19] width 102 height 26
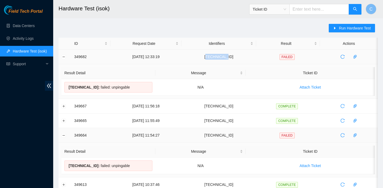
drag, startPoint x: 250, startPoint y: 58, endPoint x: 223, endPoint y: 57, distance: 26.3
click at [223, 57] on td "23.36.67.72" at bounding box center [218, 57] width 75 height 15
click at [341, 26] on span "Run Hardware Test" at bounding box center [354, 28] width 32 height 6
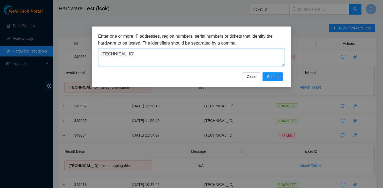
click at [195, 53] on textarea "23.36.67.72" at bounding box center [191, 57] width 186 height 17
type textarea "23.36.67.7"
drag, startPoint x: 252, startPoint y: 77, endPoint x: 111, endPoint y: 58, distance: 142.1
click at [111, 58] on form "Enter one or more IP addresses, region numbers, serial numbers or tickets that …" at bounding box center [191, 57] width 186 height 48
drag, startPoint x: 140, startPoint y: 54, endPoint x: 67, endPoint y: 49, distance: 72.4
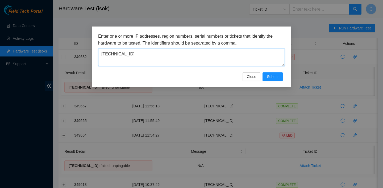
click at [67, 49] on div "Enter one or more IP addresses, region numbers, serial numbers or tickets that …" at bounding box center [191, 94] width 383 height 188
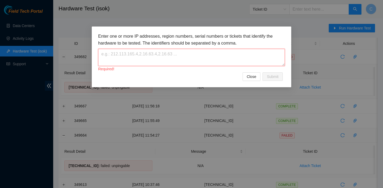
paste textarea "23.36.67.72"
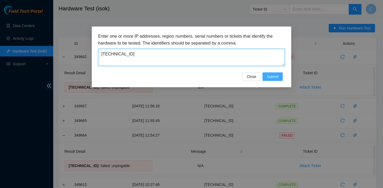
type textarea "23.36.67.72"
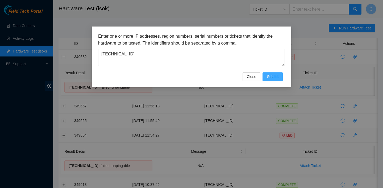
click at [268, 75] on span "Submit" at bounding box center [272, 77] width 12 height 6
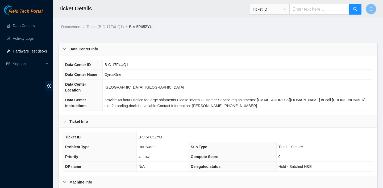
scroll to position [304, 0]
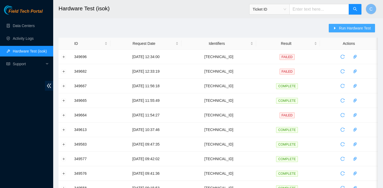
click at [343, 28] on span "Run Hardware Test" at bounding box center [354, 28] width 32 height 6
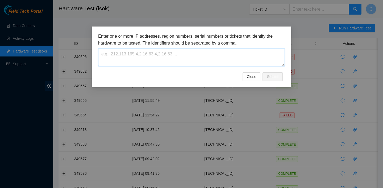
click at [195, 54] on textarea at bounding box center [191, 57] width 186 height 17
paste textarea "23.36.67.47"
type textarea "23.36.67.47"
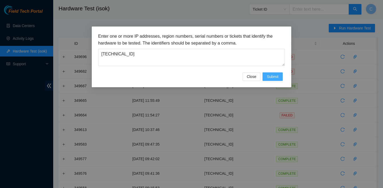
click at [271, 79] on span "Submit" at bounding box center [272, 77] width 12 height 6
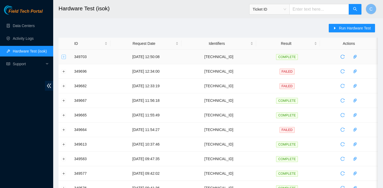
click at [63, 56] on button "Expand row" at bounding box center [64, 57] width 4 height 4
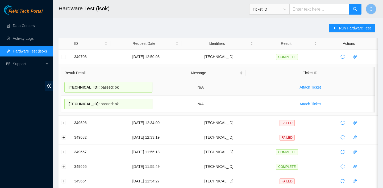
drag, startPoint x: 129, startPoint y: 103, endPoint x: 69, endPoint y: 87, distance: 62.2
click at [69, 87] on tbody "23.36.67.47 : passed: ok N/A Attach Ticket 23.36.67.46 : passed: ok N/A Attach …" at bounding box center [217, 95] width 313 height 33
copy tbody "23.36.67.47 : passed: ok N/A Attach Ticket 23.36.67.46 : passed: ok"
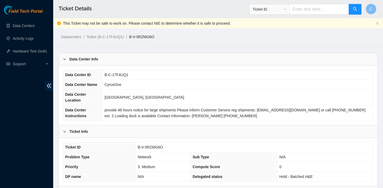
scroll to position [546, 0]
